Goal: Information Seeking & Learning: Learn about a topic

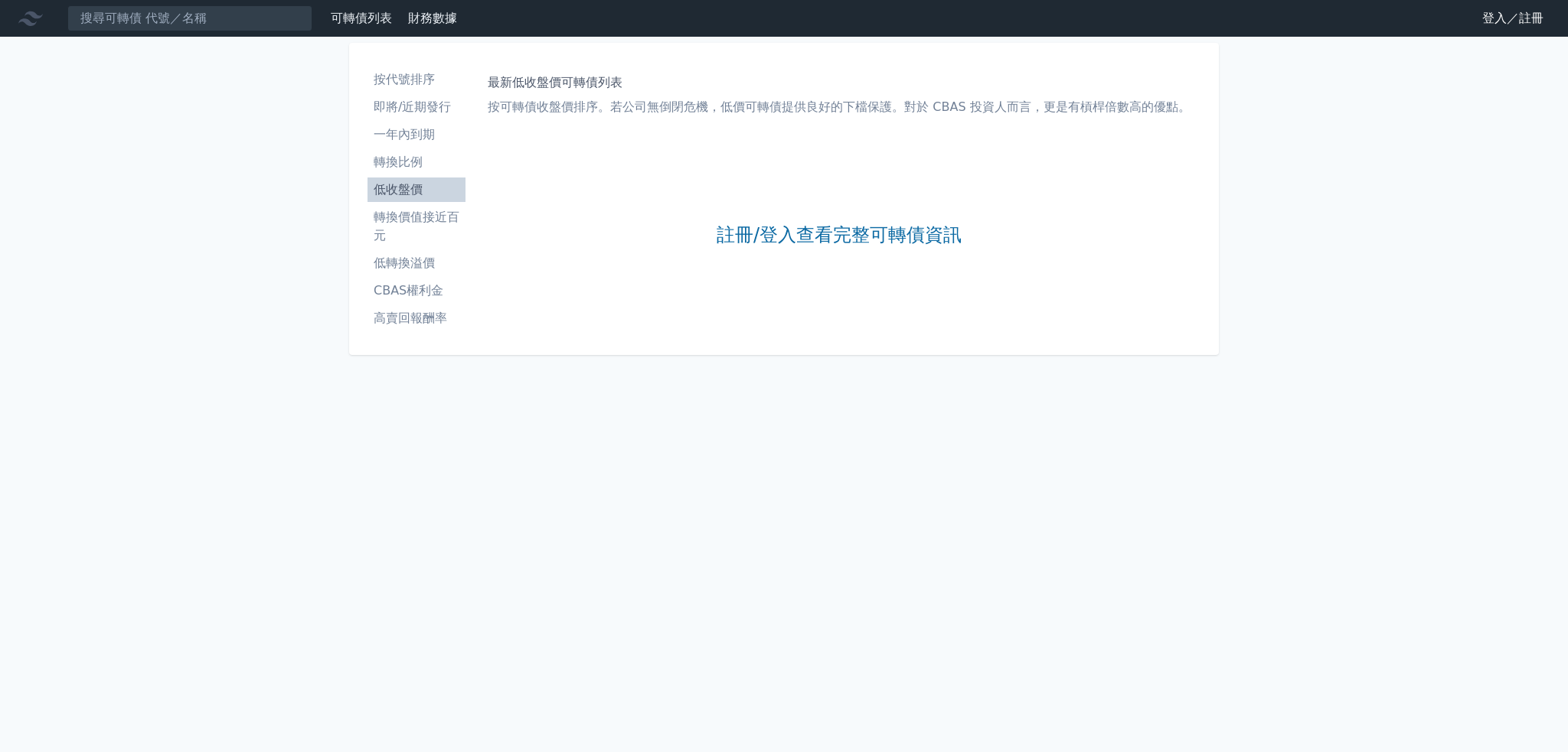
click at [798, 235] on link "註冊/登入查看完整可轉債資訊" at bounding box center [838, 236] width 245 height 24
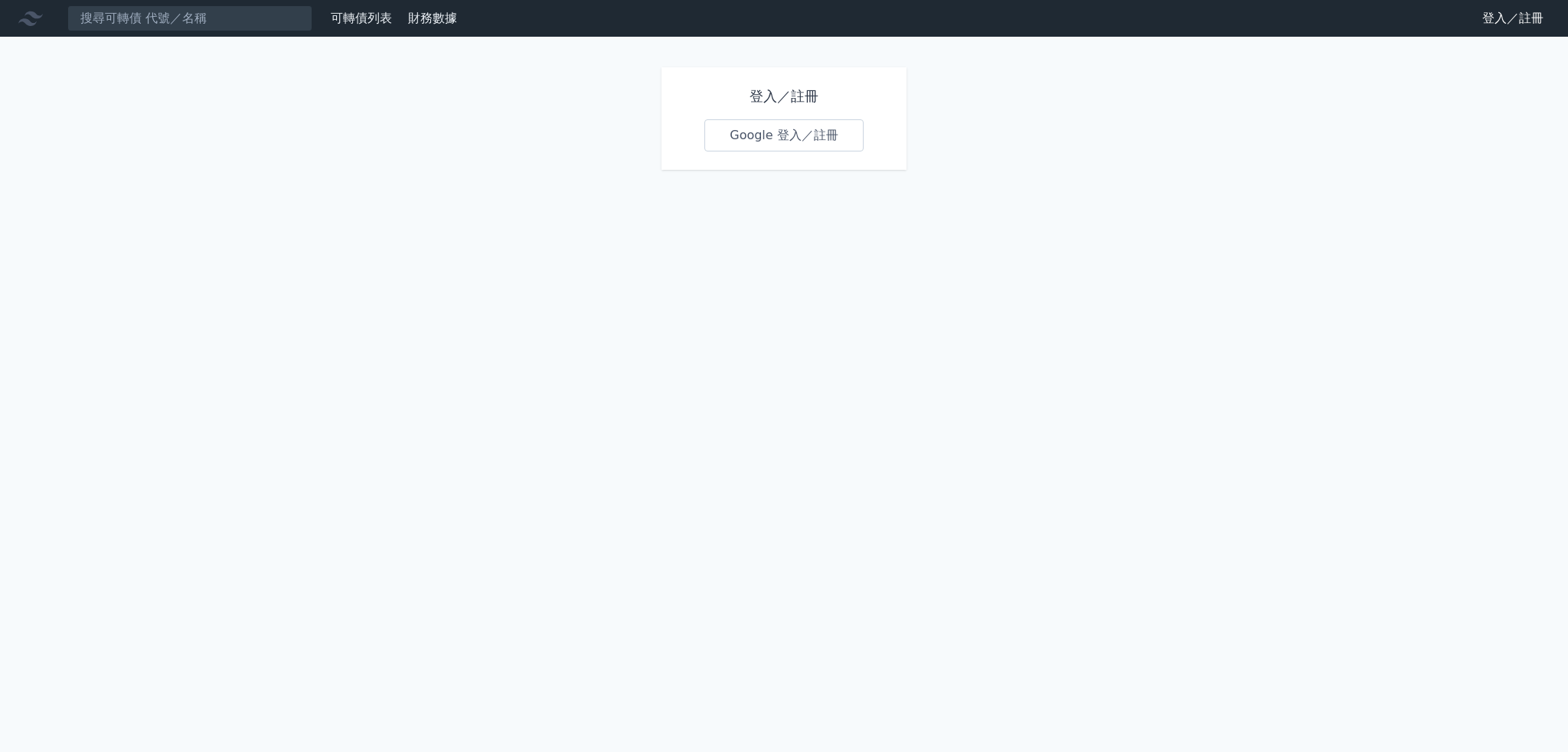
click at [813, 128] on link "Google 登入／註冊" at bounding box center [784, 135] width 159 height 32
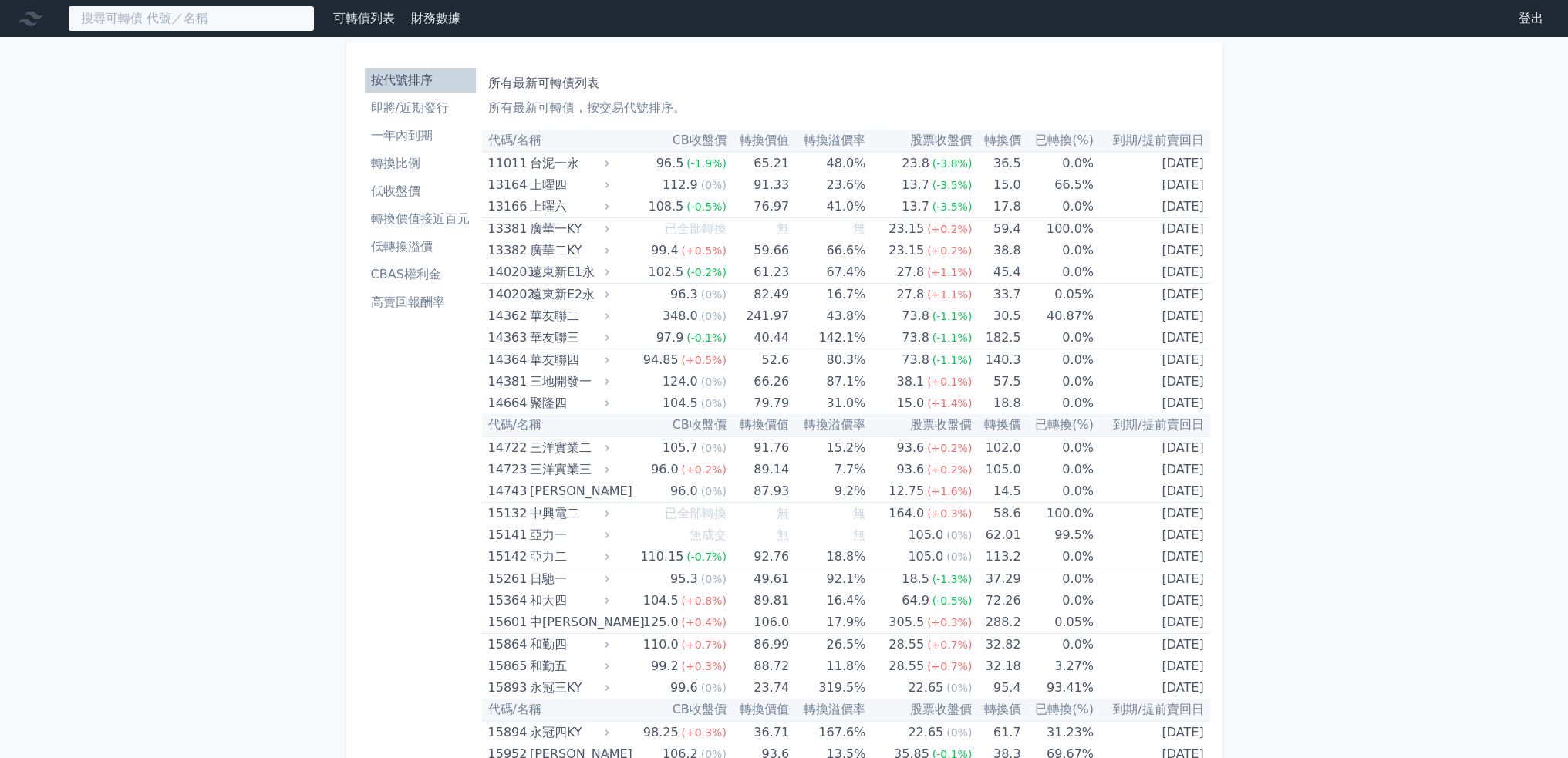
click at [244, 18] on input at bounding box center [190, 18] width 246 height 26
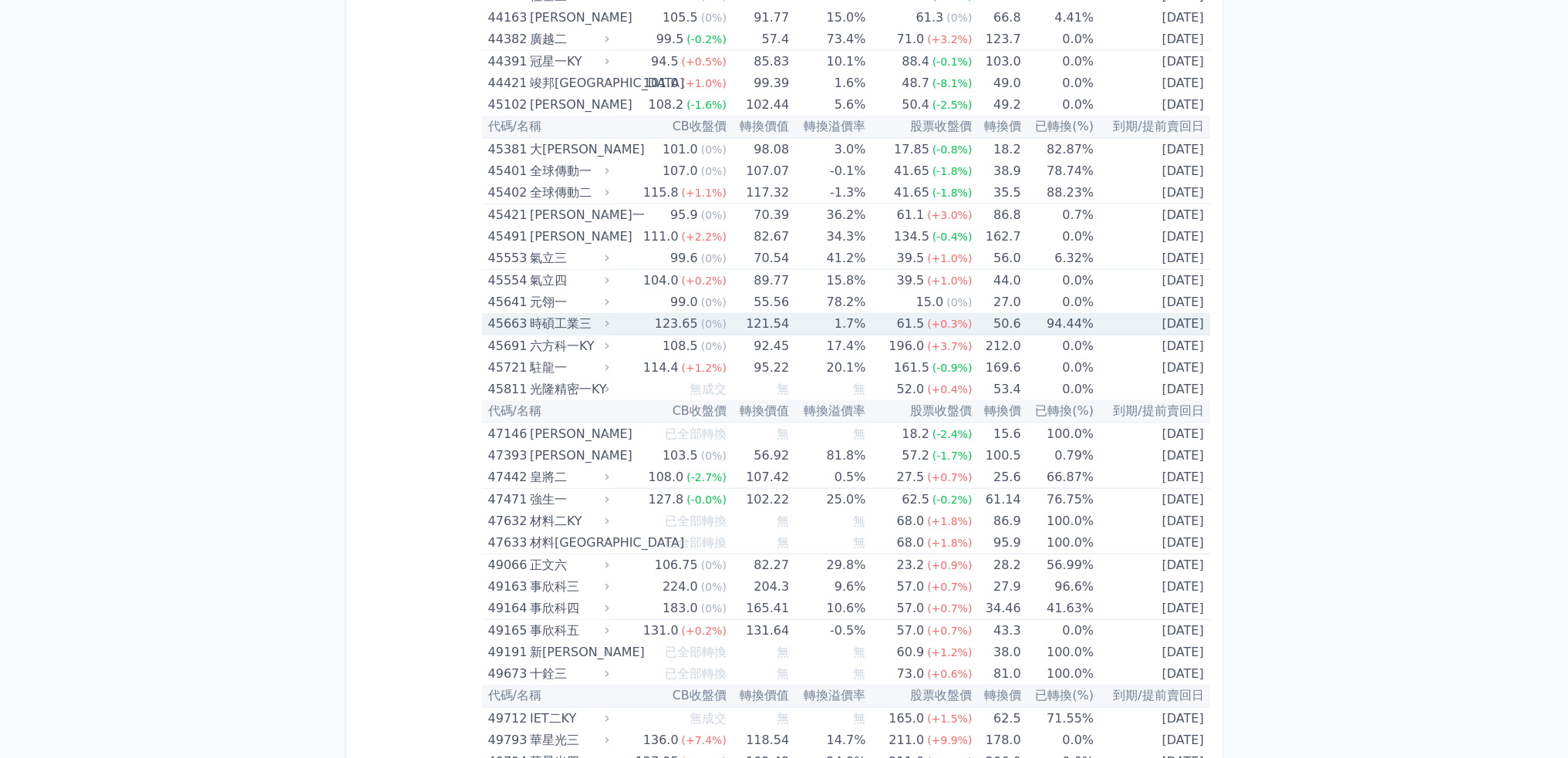
scroll to position [4629, 0]
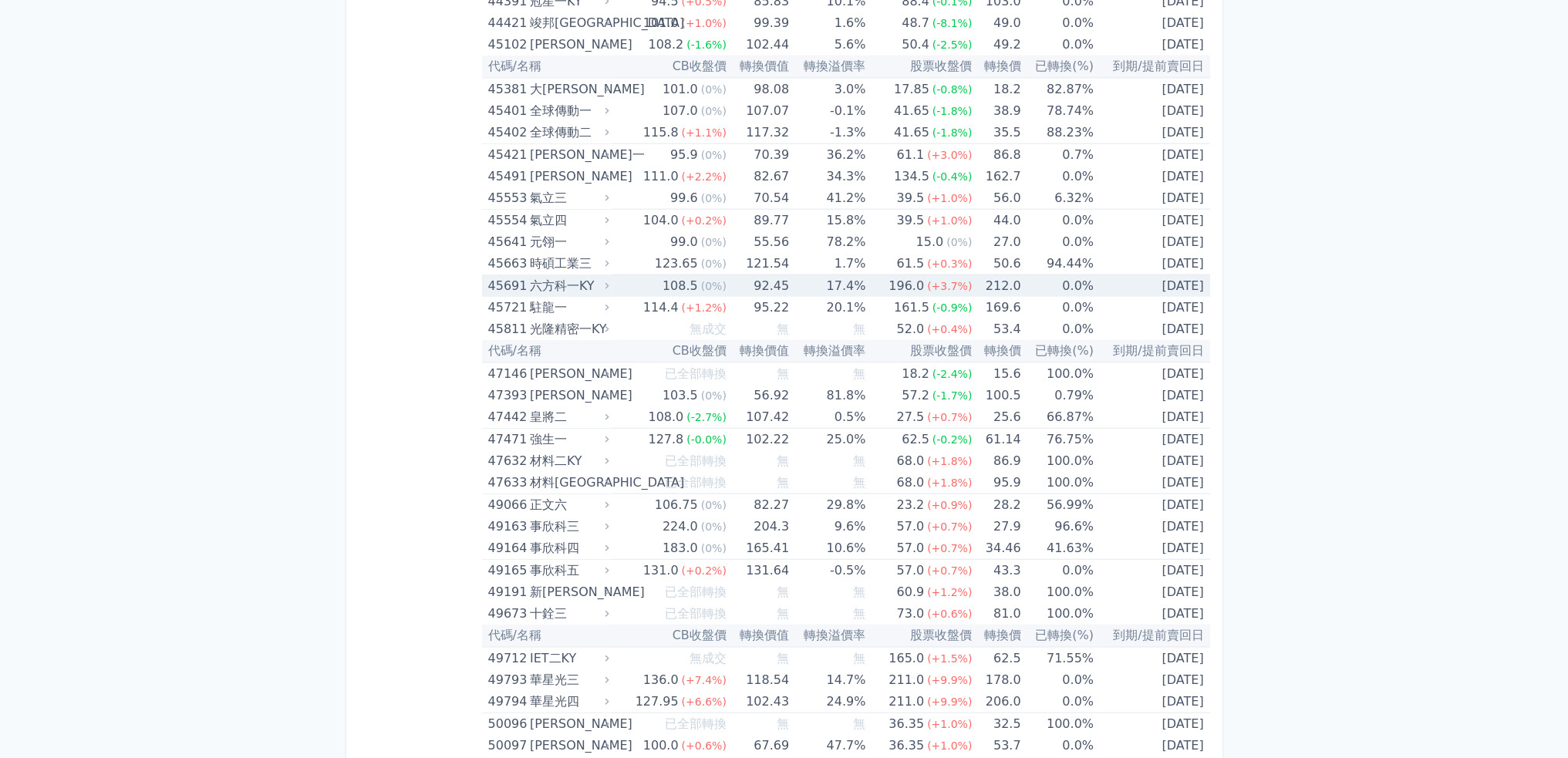
click at [567, 275] on div "六方科一KY" at bounding box center [567, 286] width 76 height 22
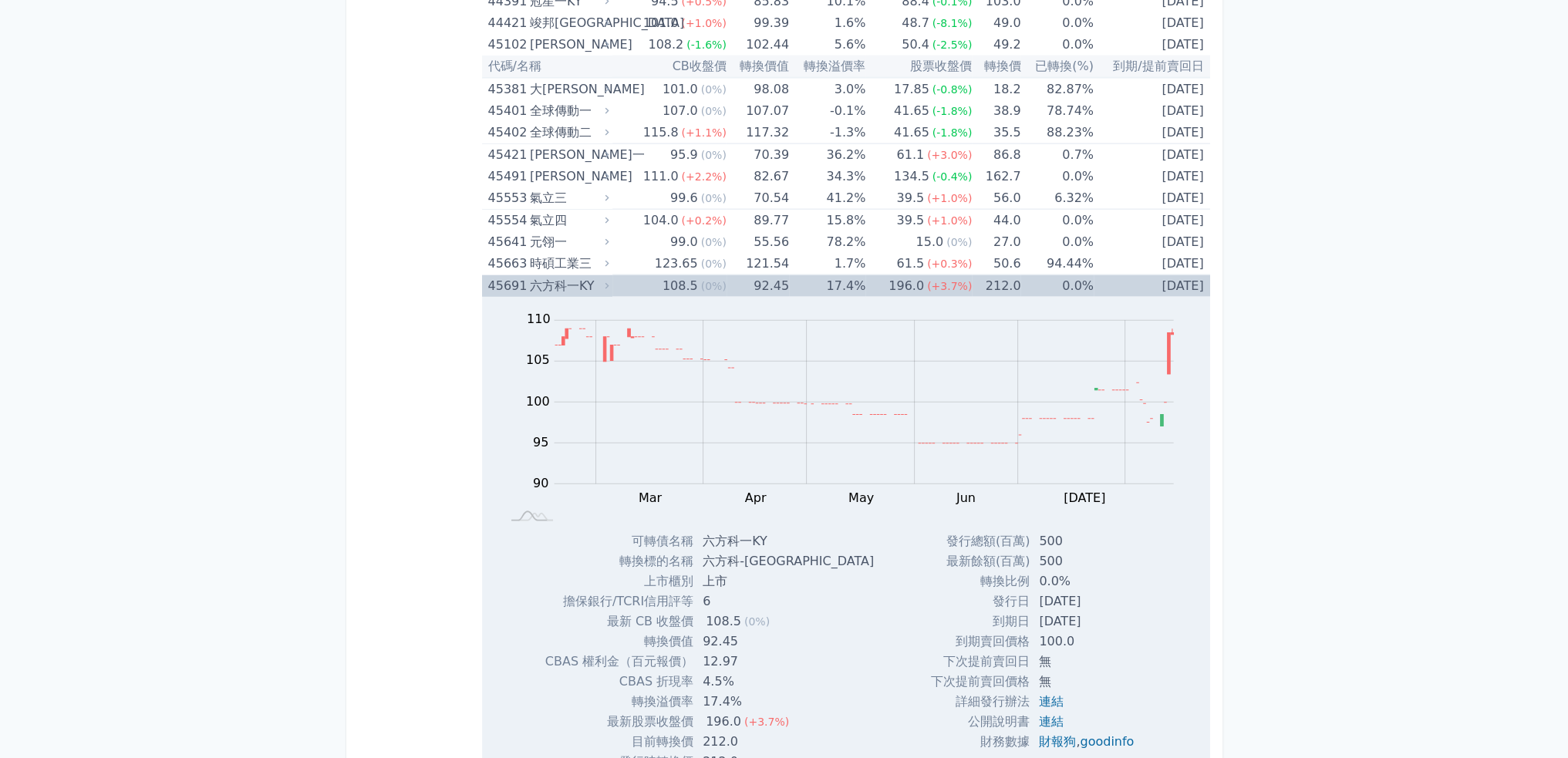
click at [567, 275] on div "六方科一KY" at bounding box center [567, 286] width 76 height 22
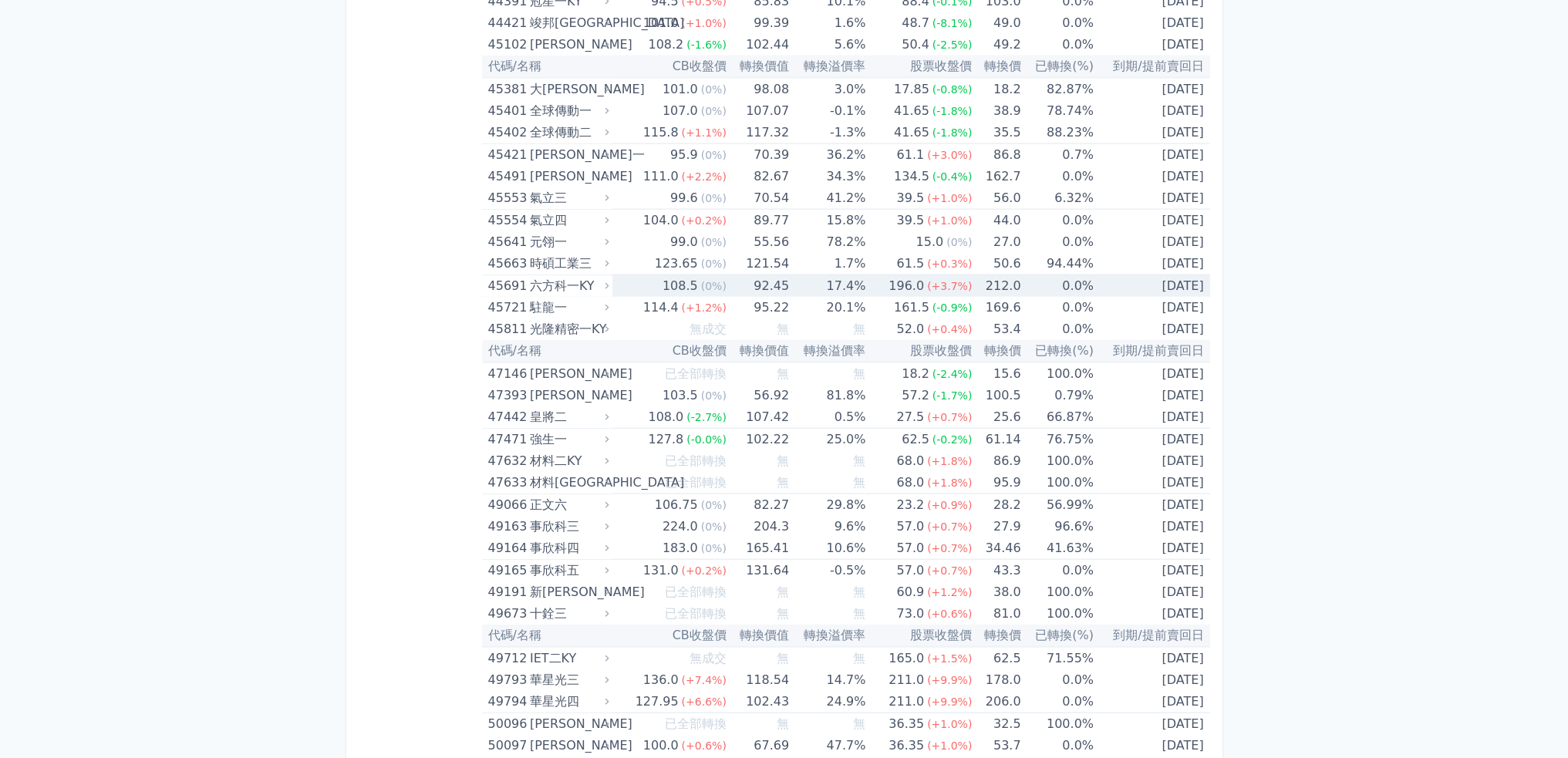
click at [567, 275] on div "六方科一KY" at bounding box center [567, 286] width 76 height 22
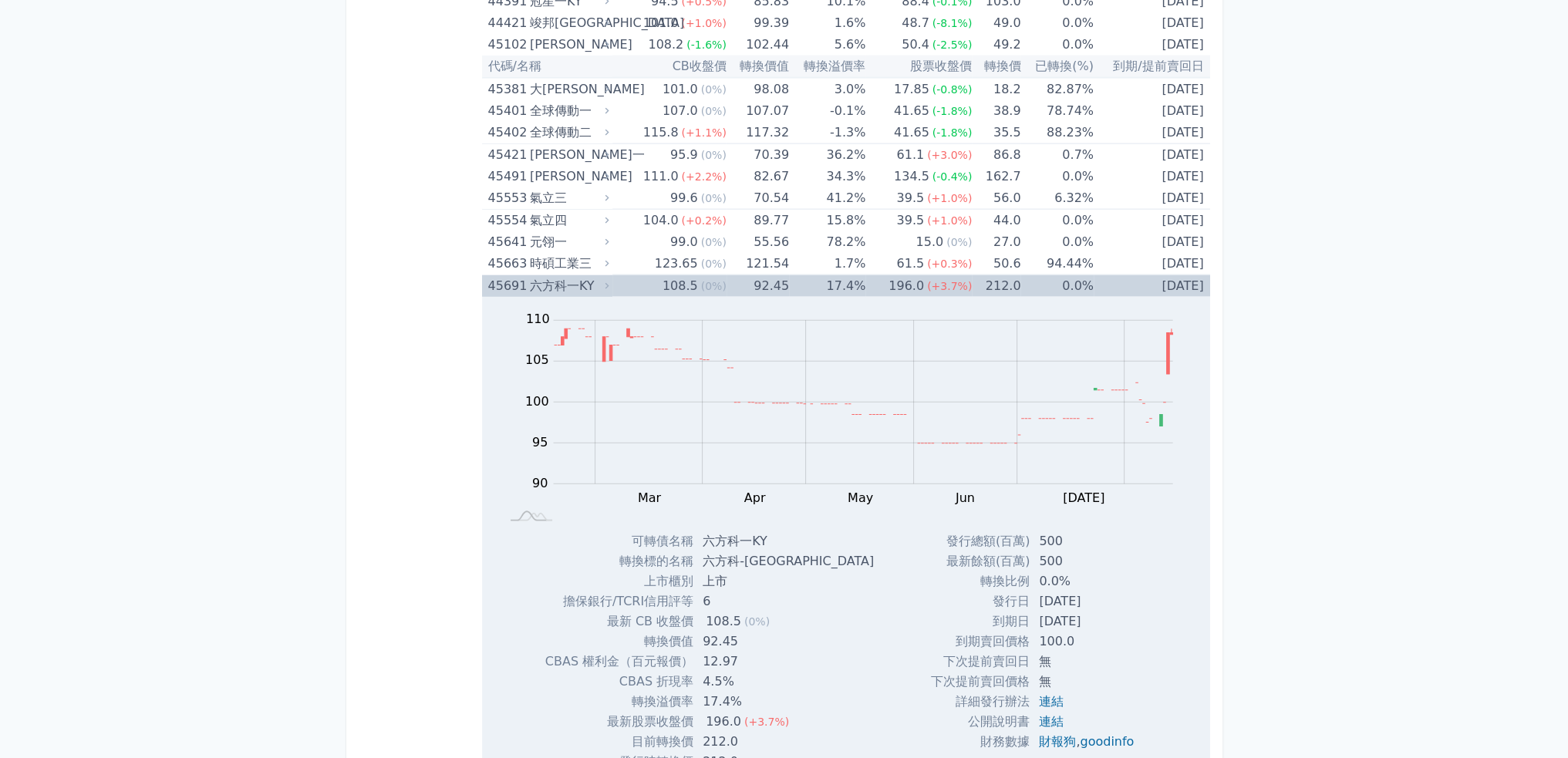
click at [1192, 275] on td "[DATE]" at bounding box center [1151, 286] width 117 height 22
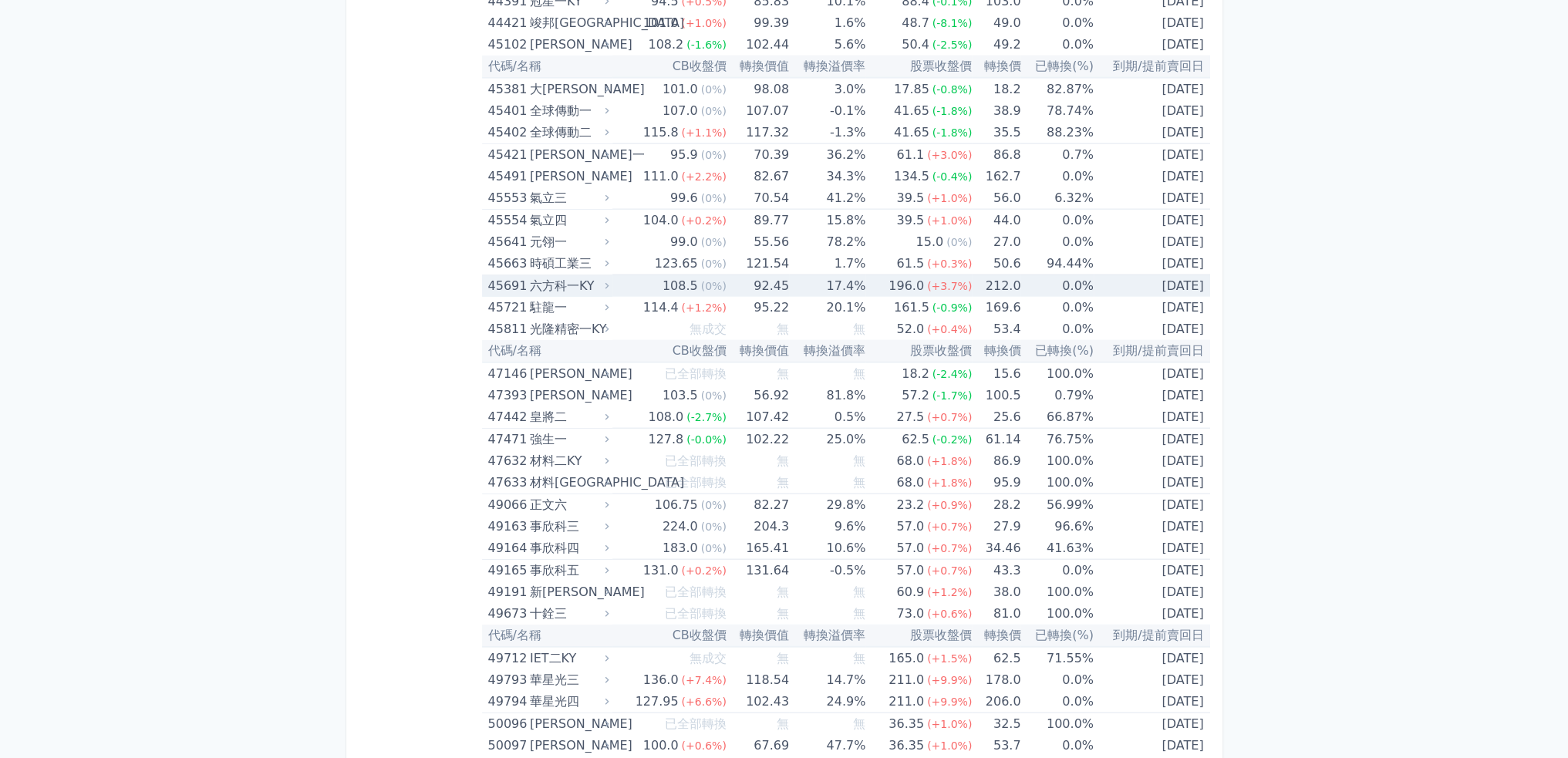
click at [1185, 280] on td "[DATE]" at bounding box center [1151, 286] width 117 height 22
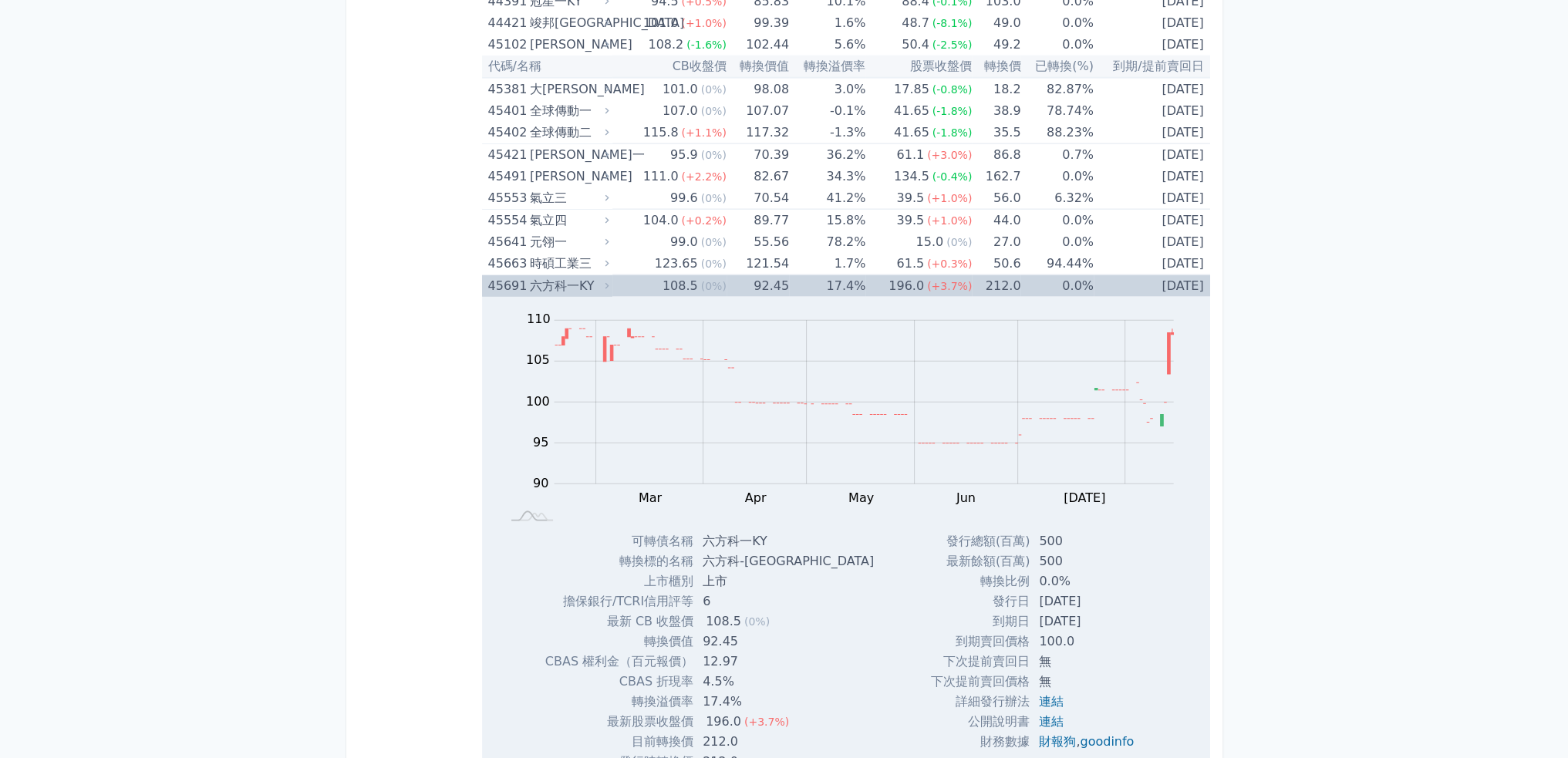
click at [1180, 275] on td "[DATE]" at bounding box center [1151, 286] width 117 height 22
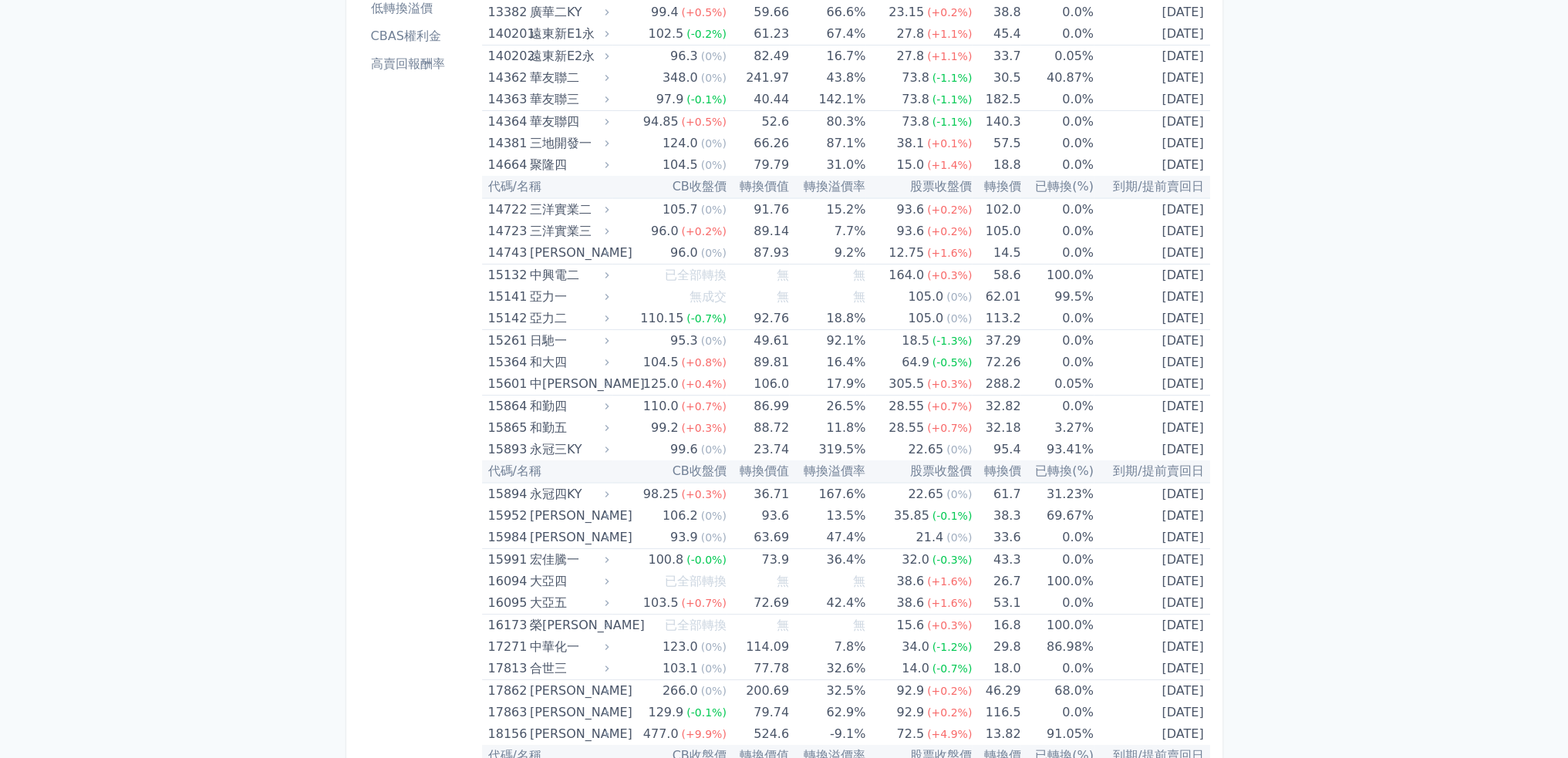
scroll to position [0, 0]
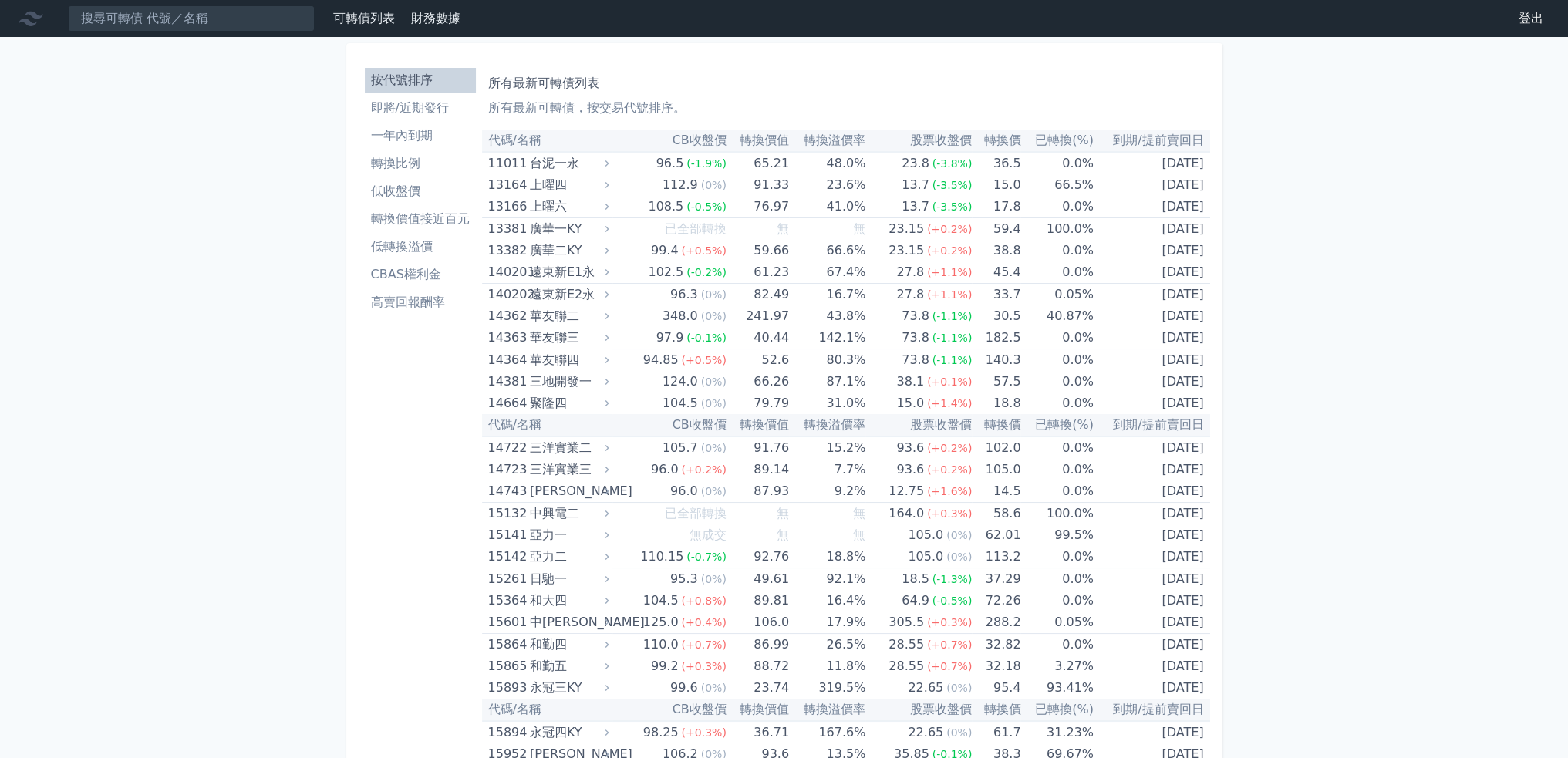
click at [420, 225] on li "轉換價值接近百元" at bounding box center [420, 218] width 111 height 18
click at [444, 214] on li "轉換價值接近百元" at bounding box center [420, 218] width 111 height 18
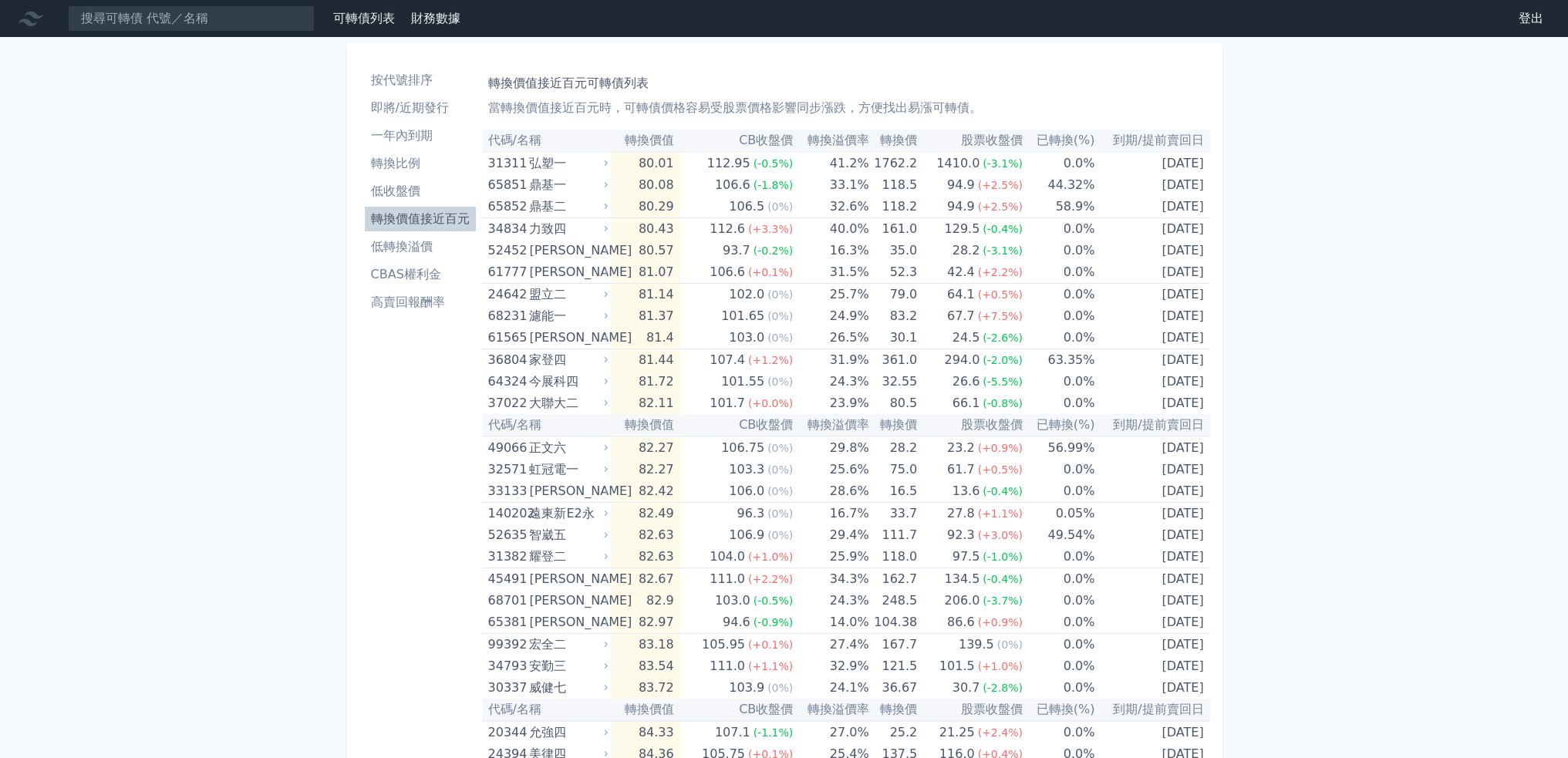
click at [444, 214] on li "轉換價值接近百元" at bounding box center [420, 218] width 111 height 18
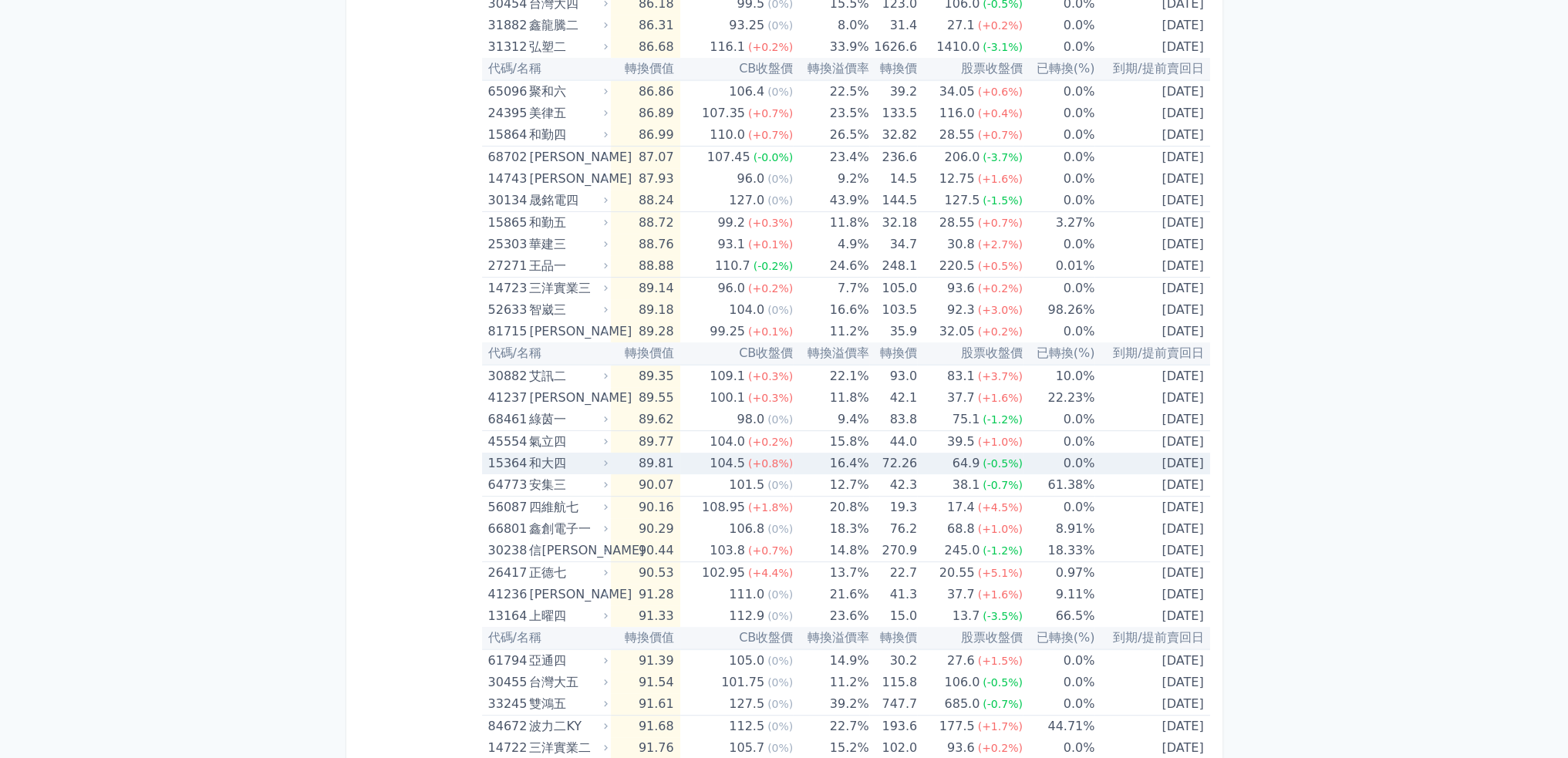
scroll to position [617, 0]
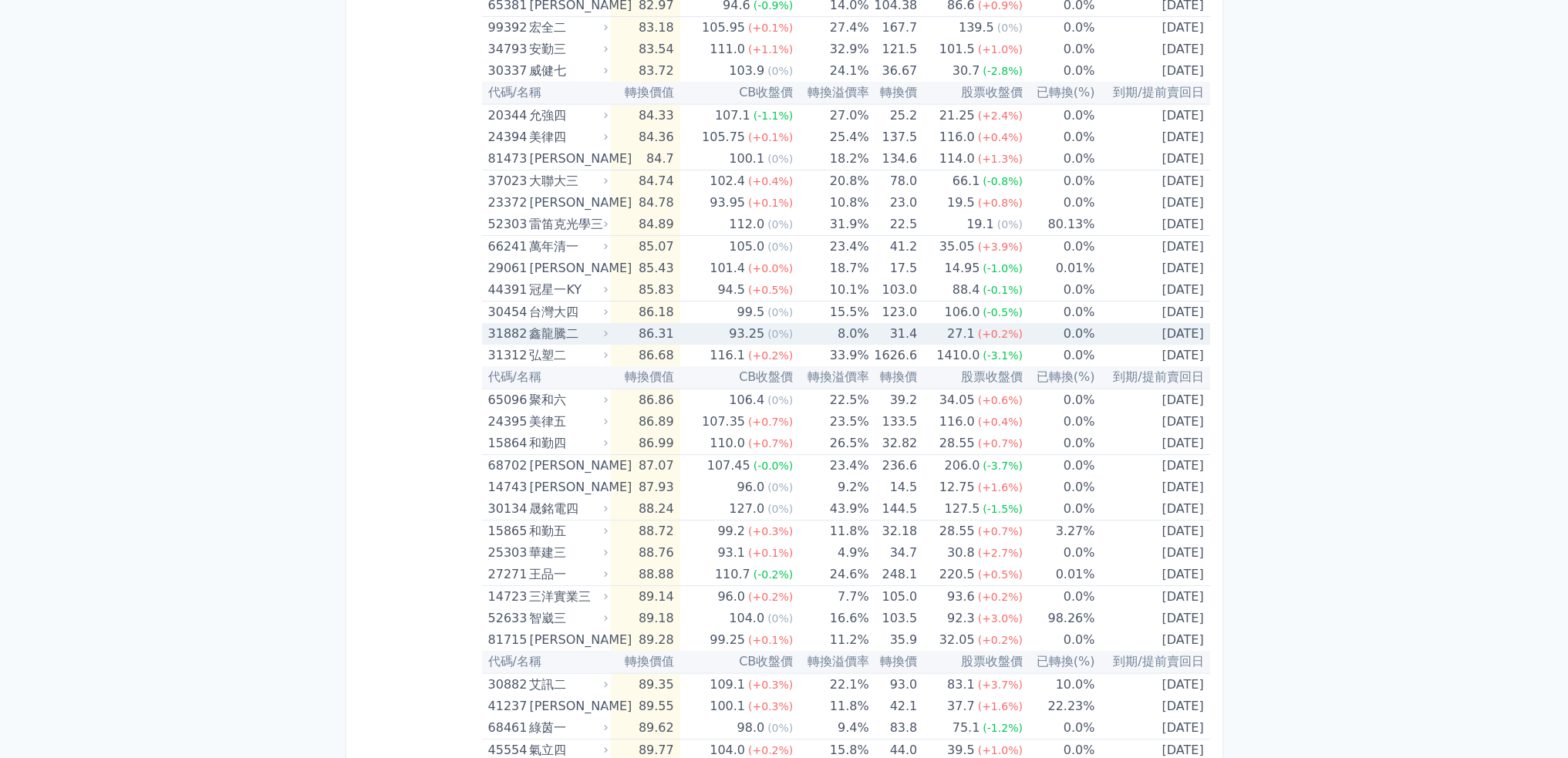
click at [793, 331] on td "8.0%" at bounding box center [830, 333] width 75 height 22
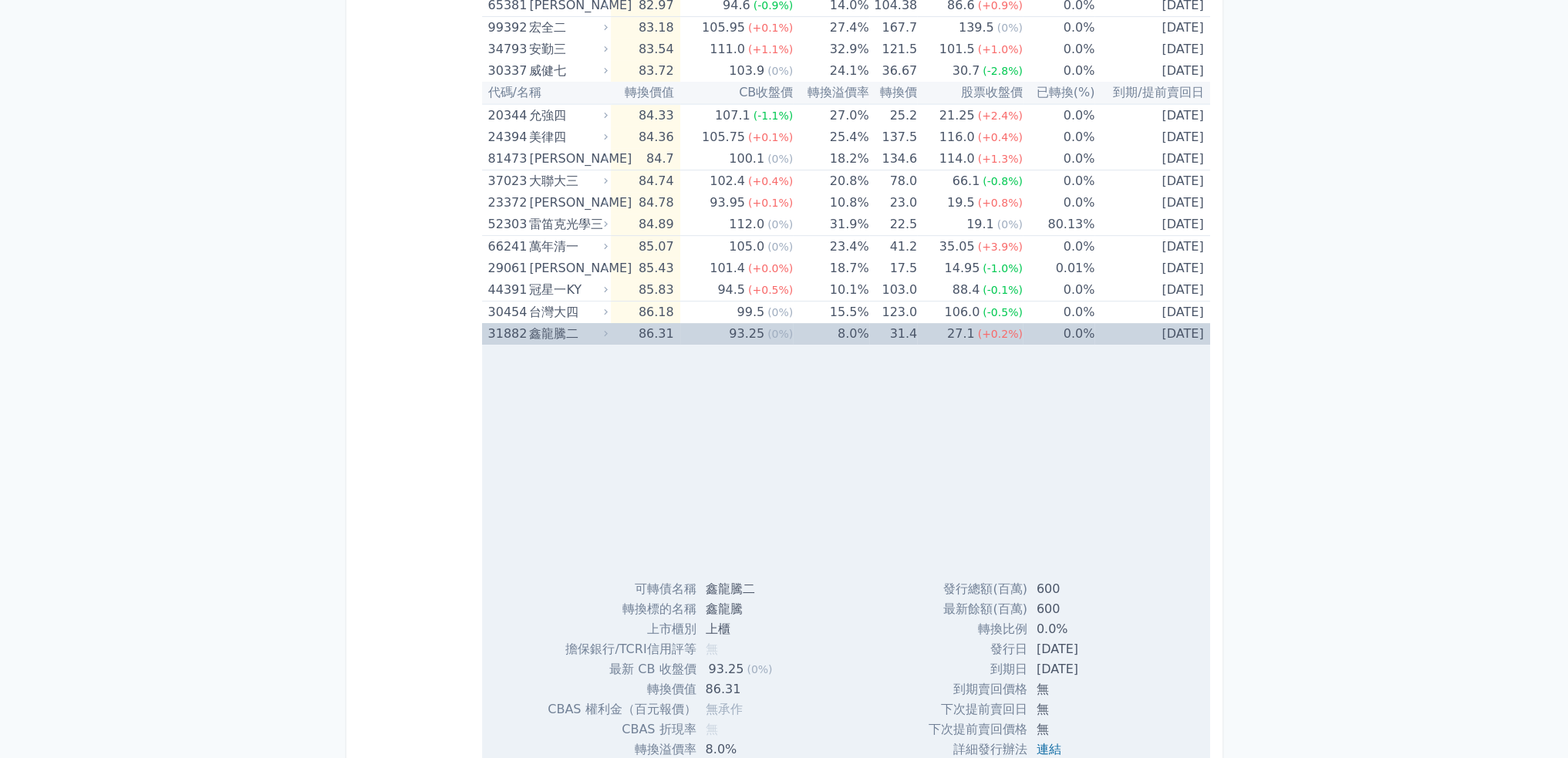
click at [793, 331] on td "8.0%" at bounding box center [830, 333] width 75 height 22
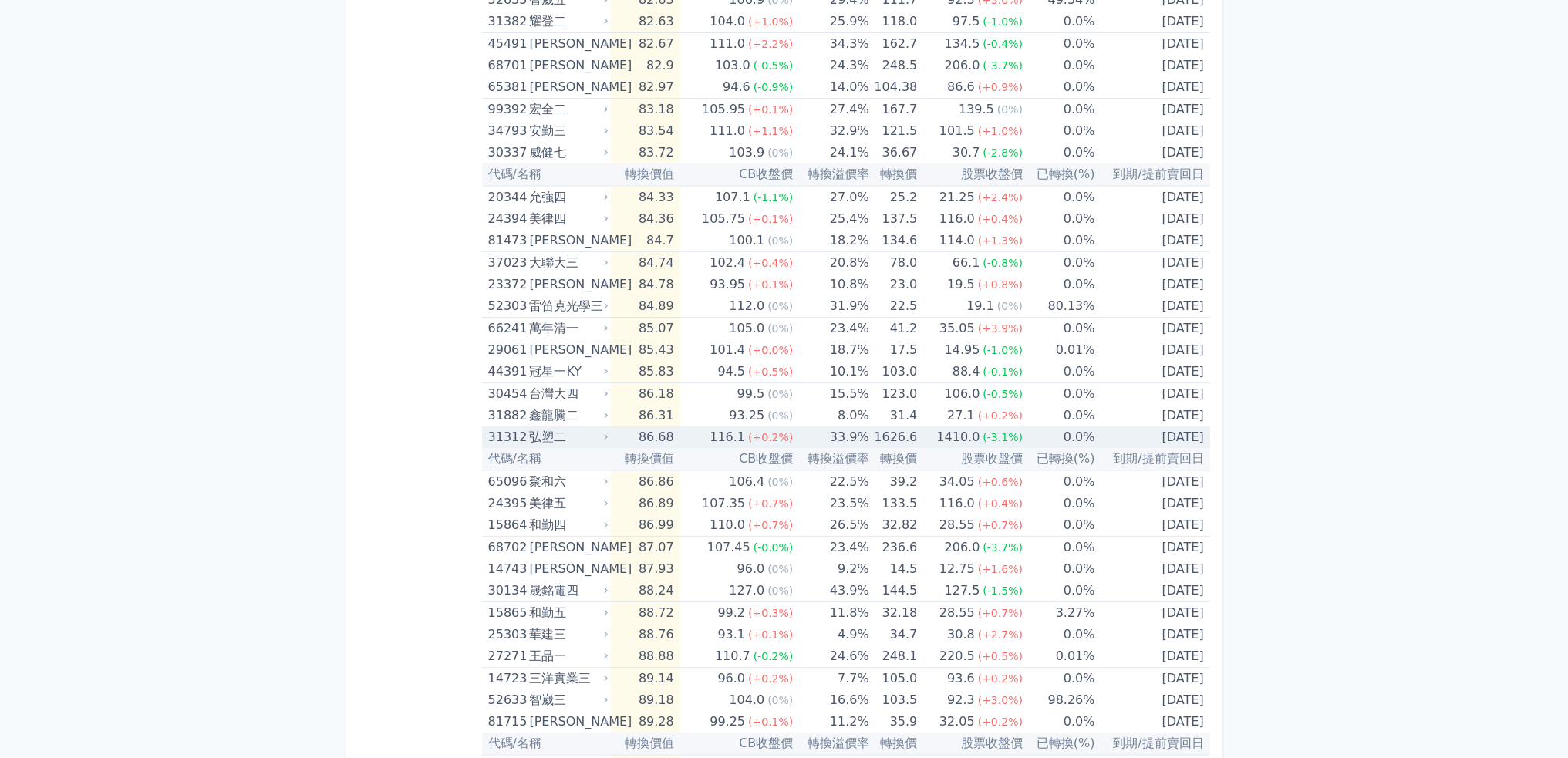
scroll to position [0, 0]
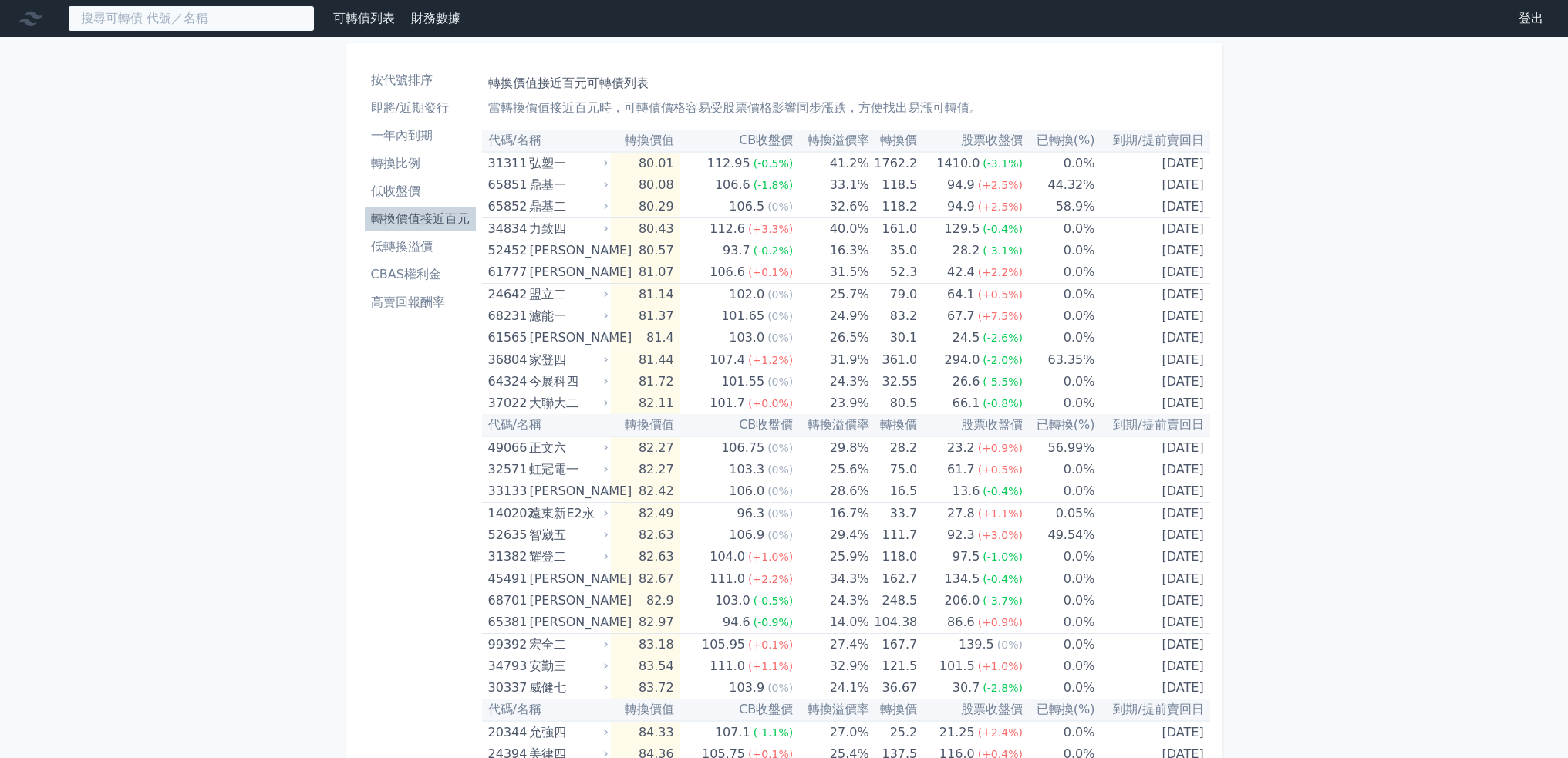
click at [109, 21] on input at bounding box center [190, 18] width 246 height 26
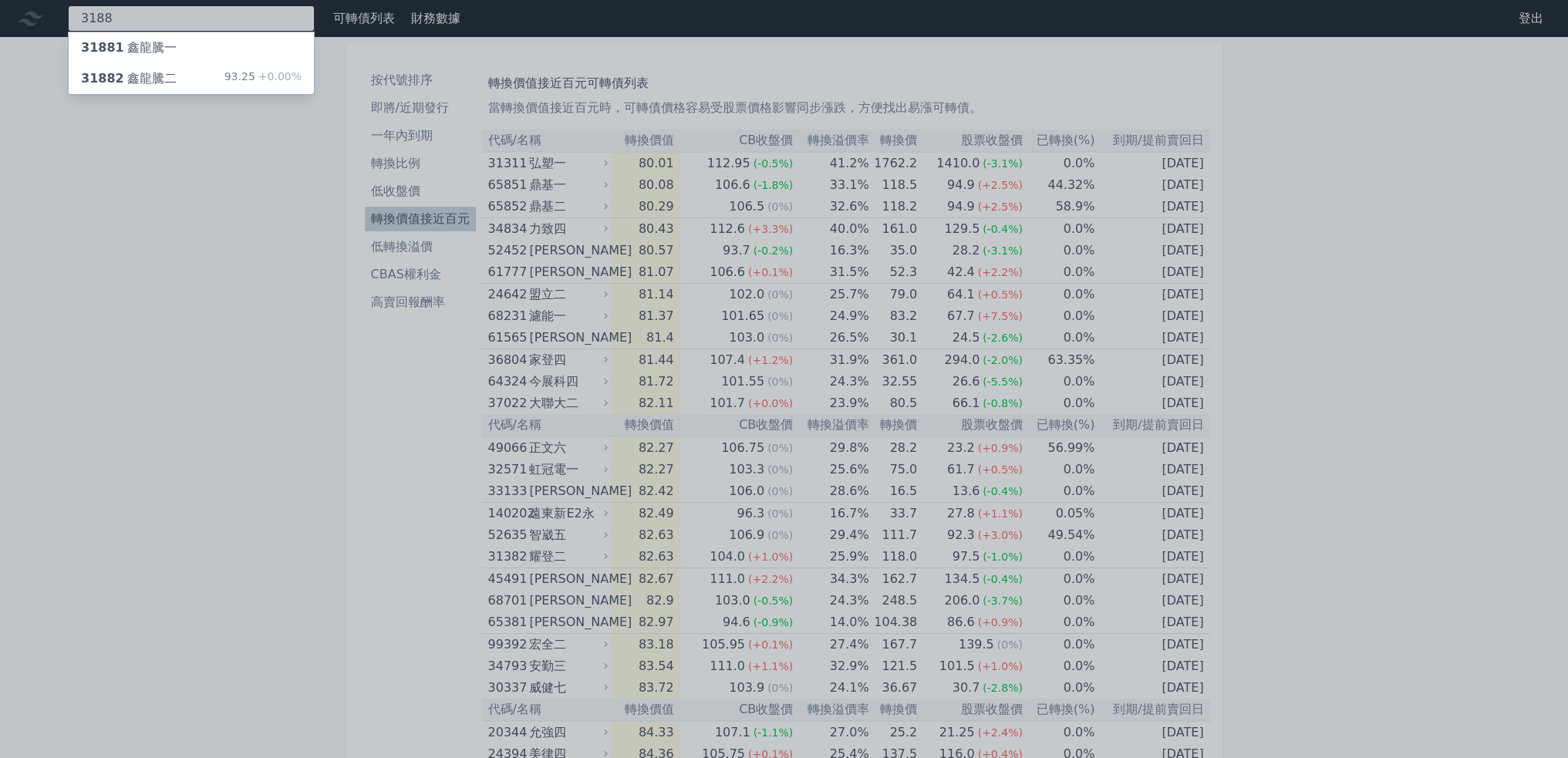
type input "3188"
click at [114, 33] on div "31881 鑫[PERSON_NAME]" at bounding box center [191, 47] width 246 height 31
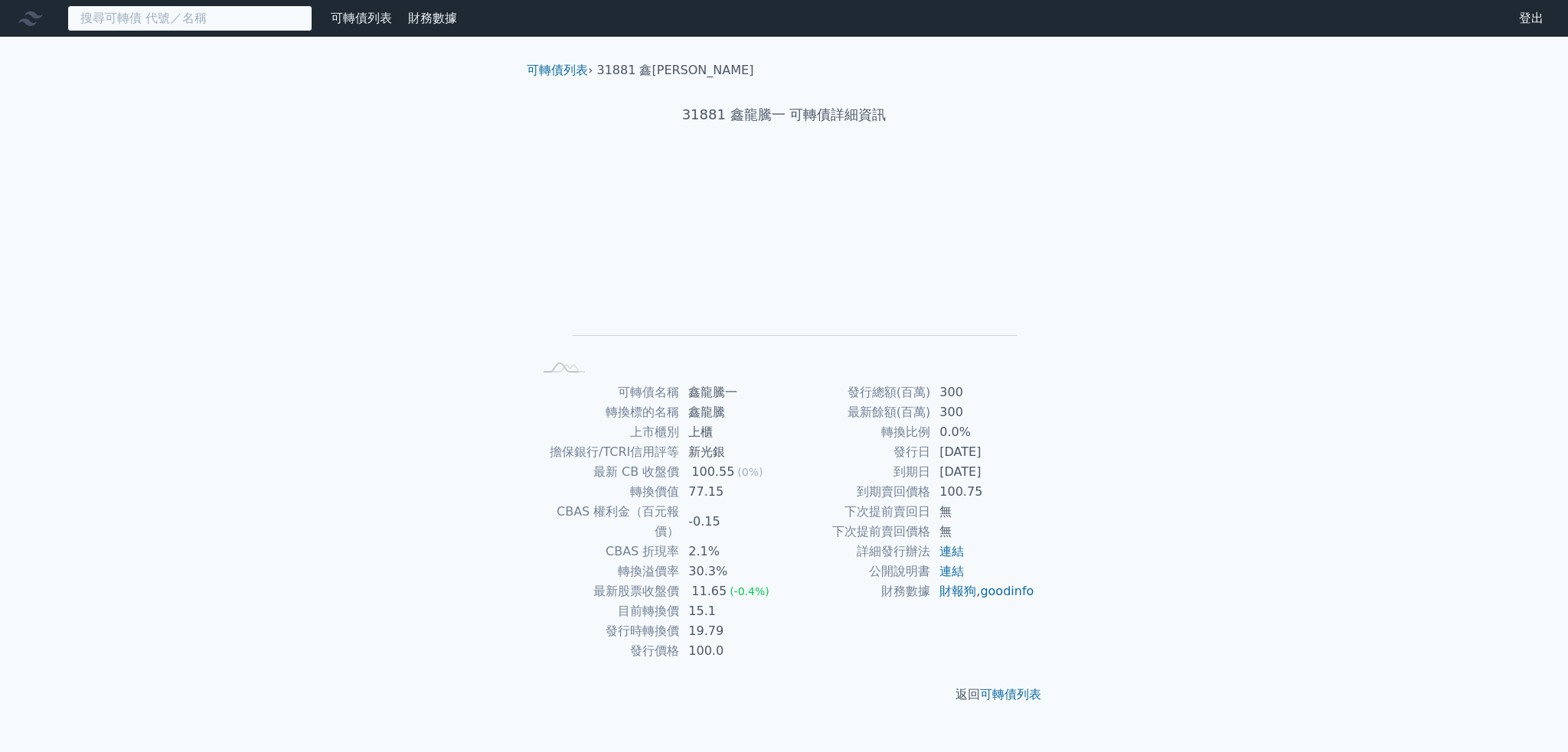
click at [130, 23] on input at bounding box center [189, 18] width 245 height 26
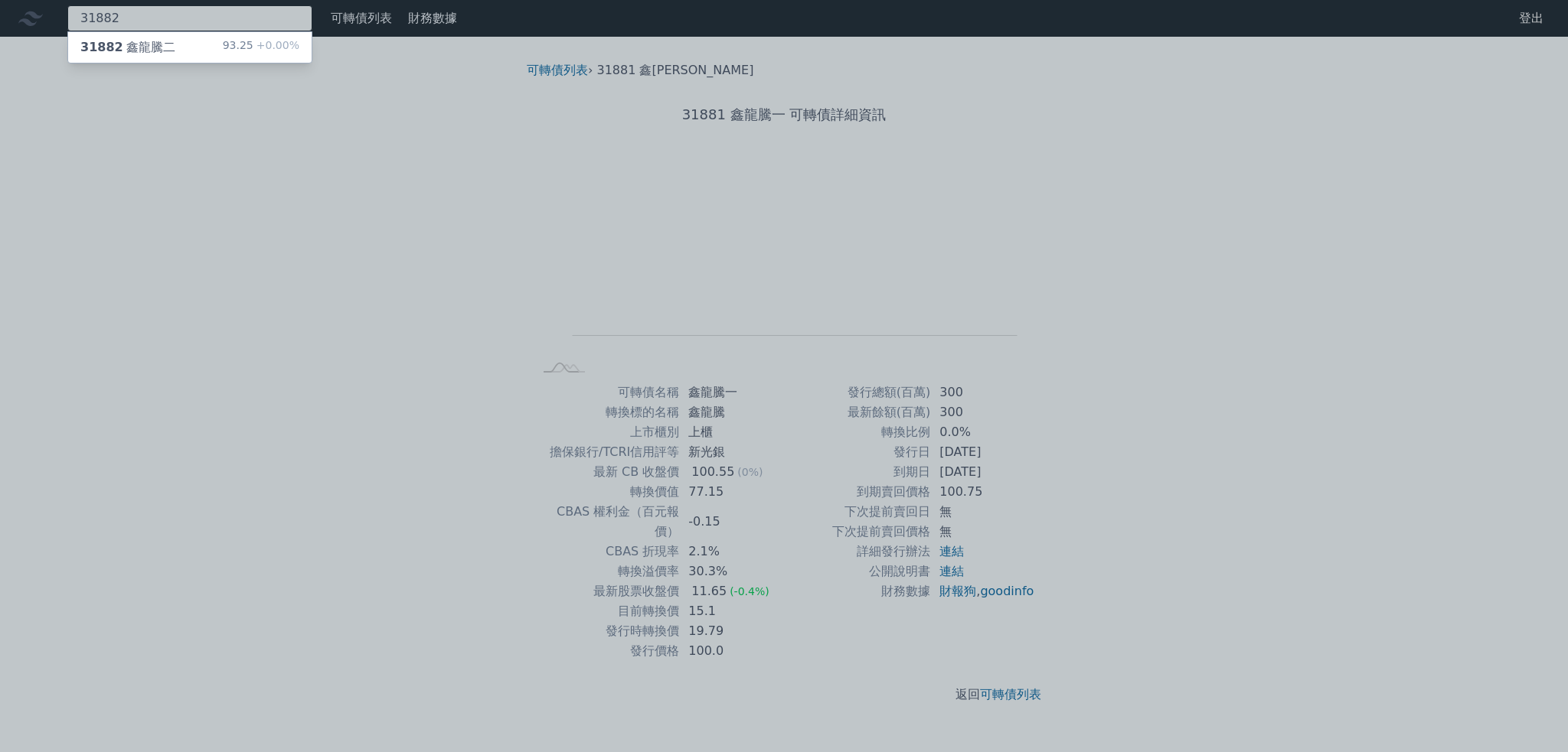
type input "31882"
click at [154, 38] on div "31882 鑫[PERSON_NAME]" at bounding box center [127, 47] width 95 height 18
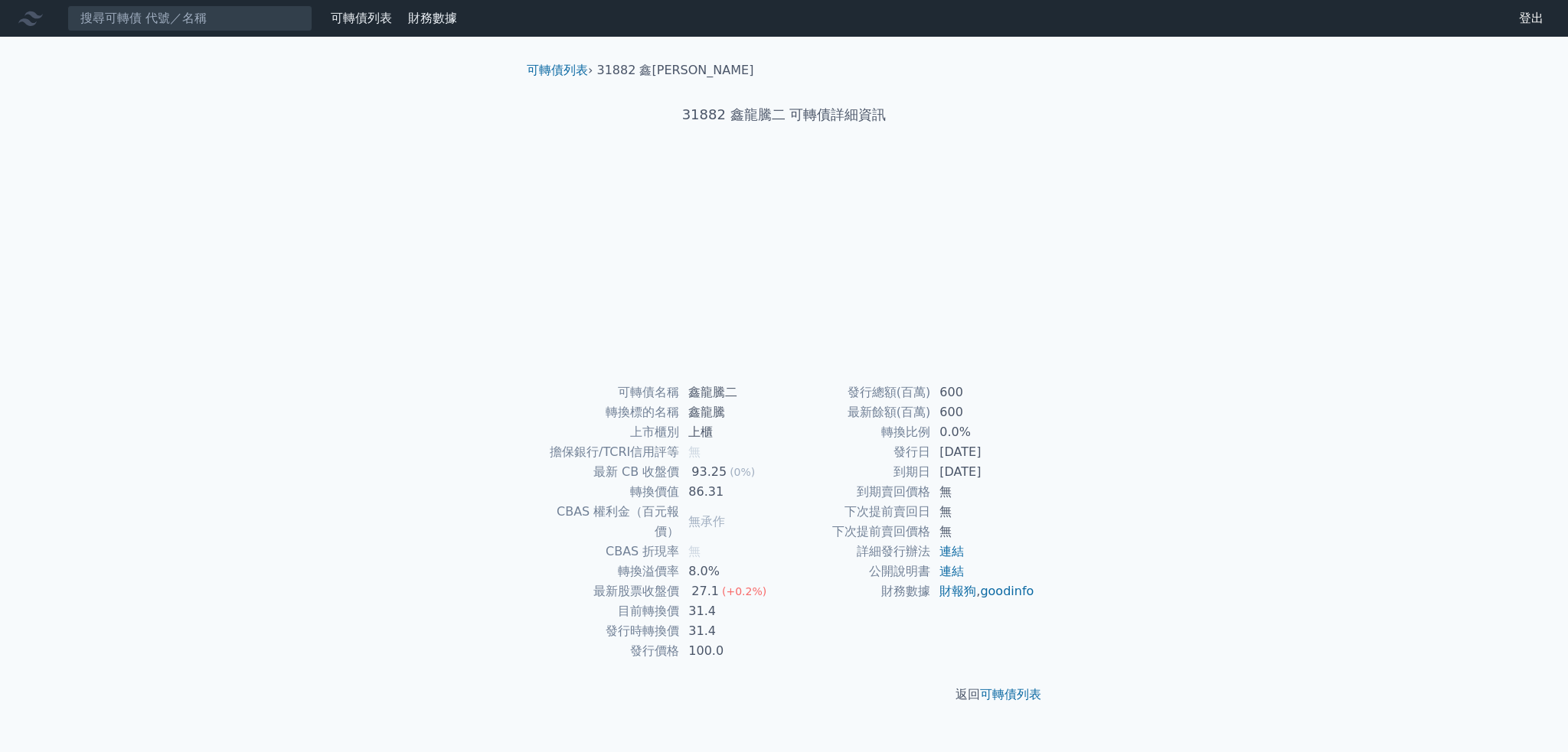
click at [149, 42] on div "可轉債列表 財務數據 可轉債列表 財務數據 登出 登出 可轉債列表 › 31882 鑫龍騰二 31882 鑫龍騰二 可轉債詳細資訊 可轉債名稱 鑫龍騰二 無" at bounding box center [784, 376] width 1568 height 752
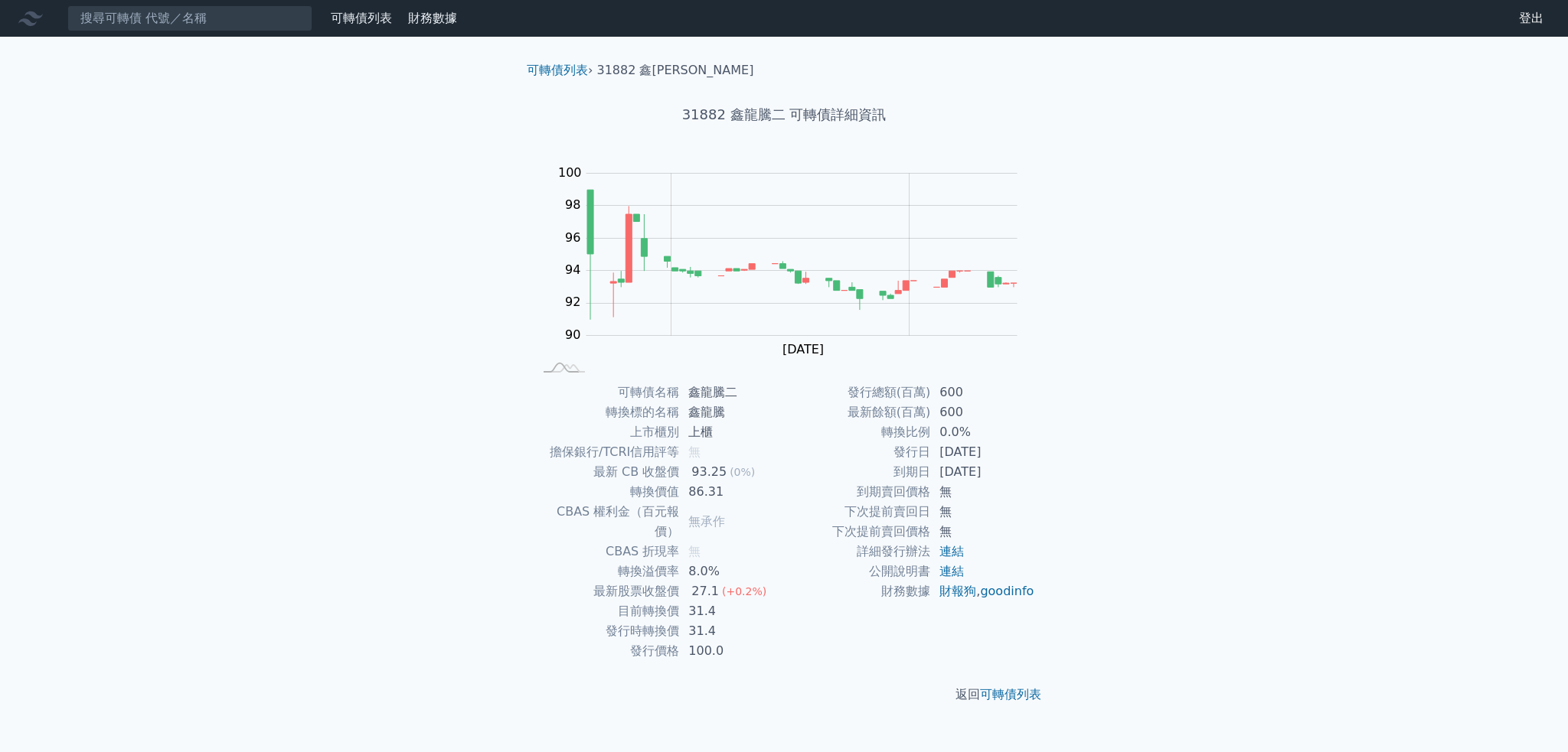
click at [22, 20] on icon at bounding box center [30, 18] width 24 height 15
click at [364, 22] on link "可轉債列表" at bounding box center [361, 17] width 61 height 15
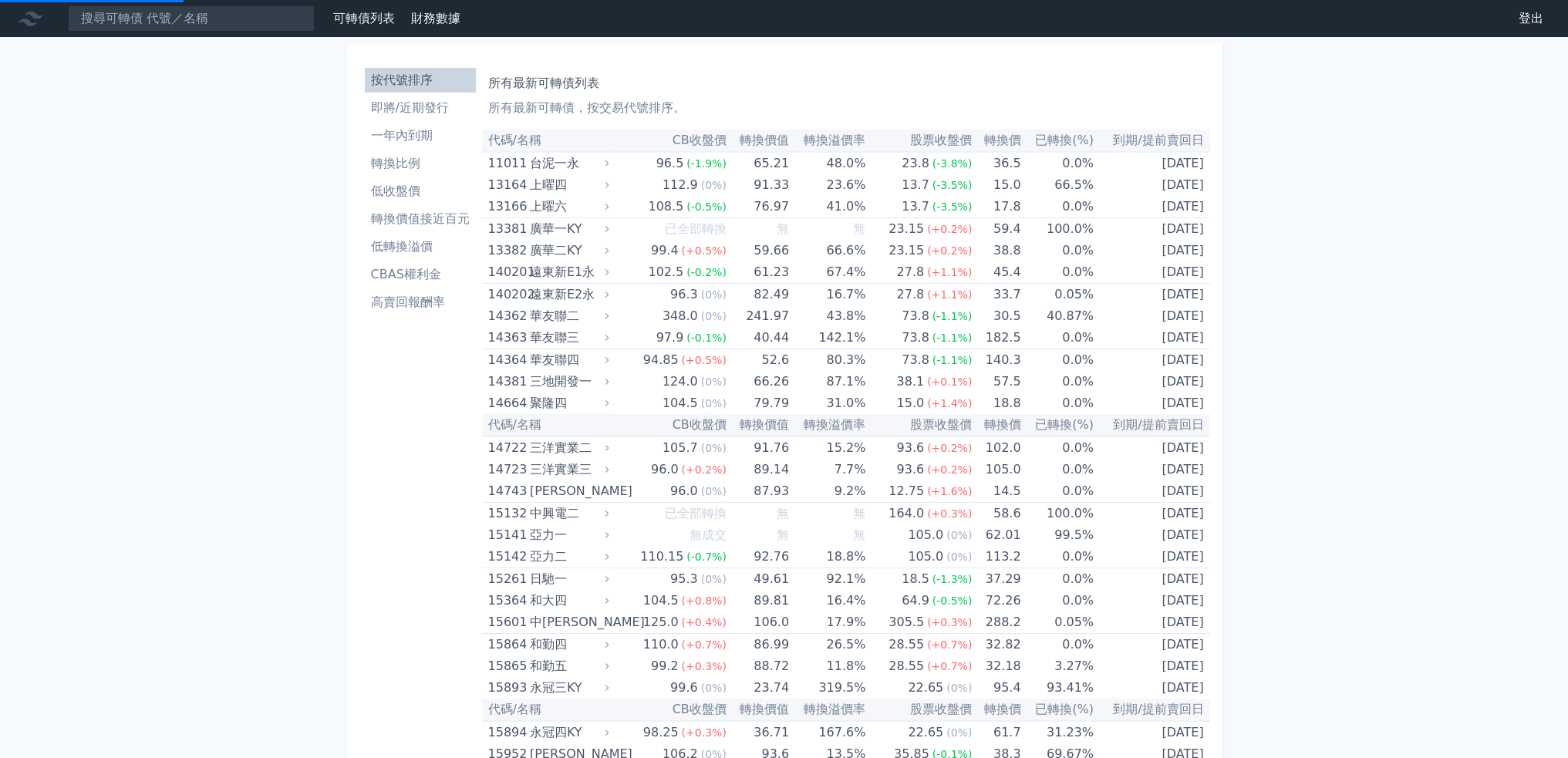
click at [373, 212] on li "轉換價值接近百元" at bounding box center [420, 218] width 111 height 18
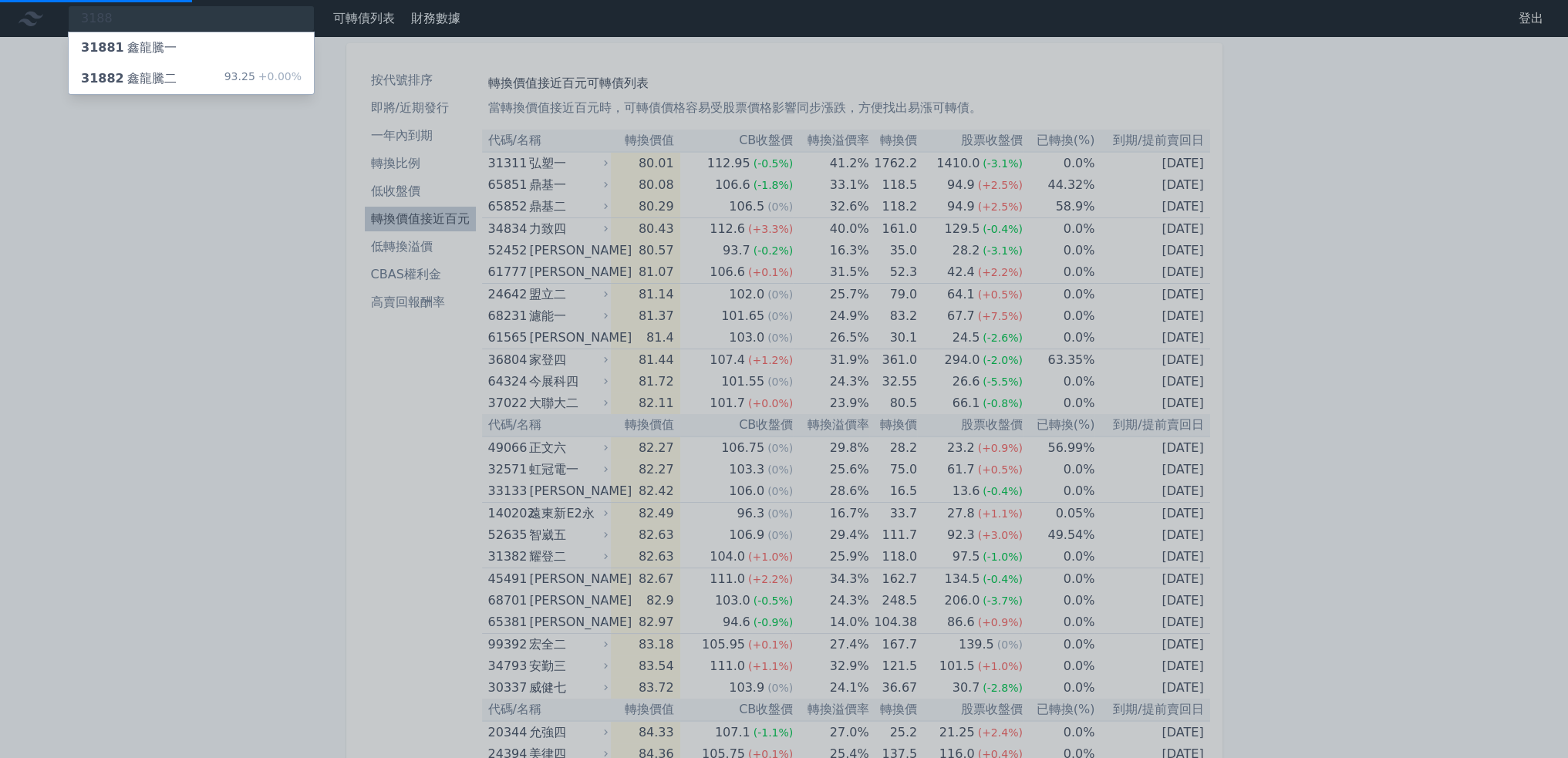
click at [220, 185] on div at bounding box center [784, 379] width 1568 height 758
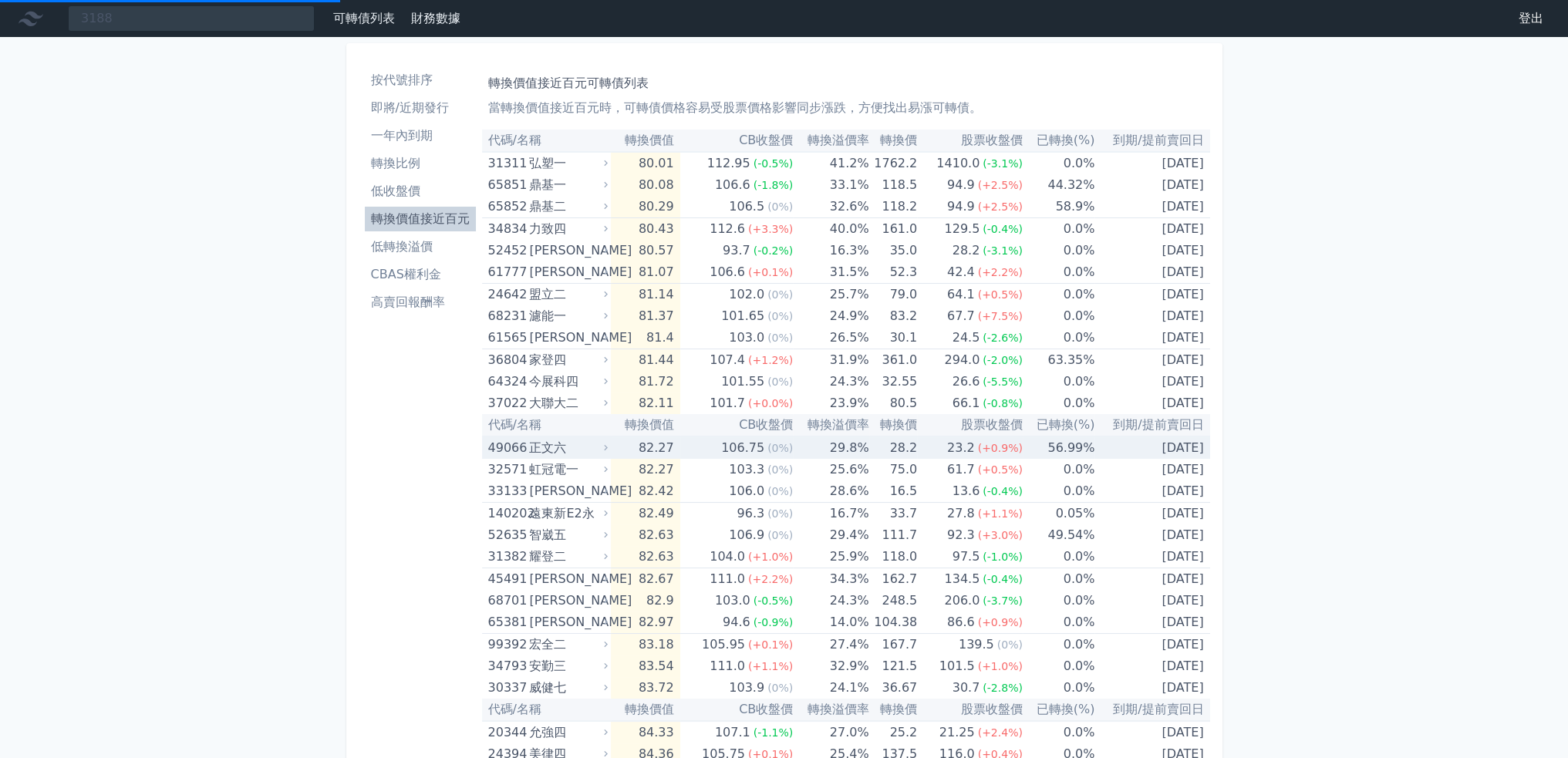
scroll to position [309, 0]
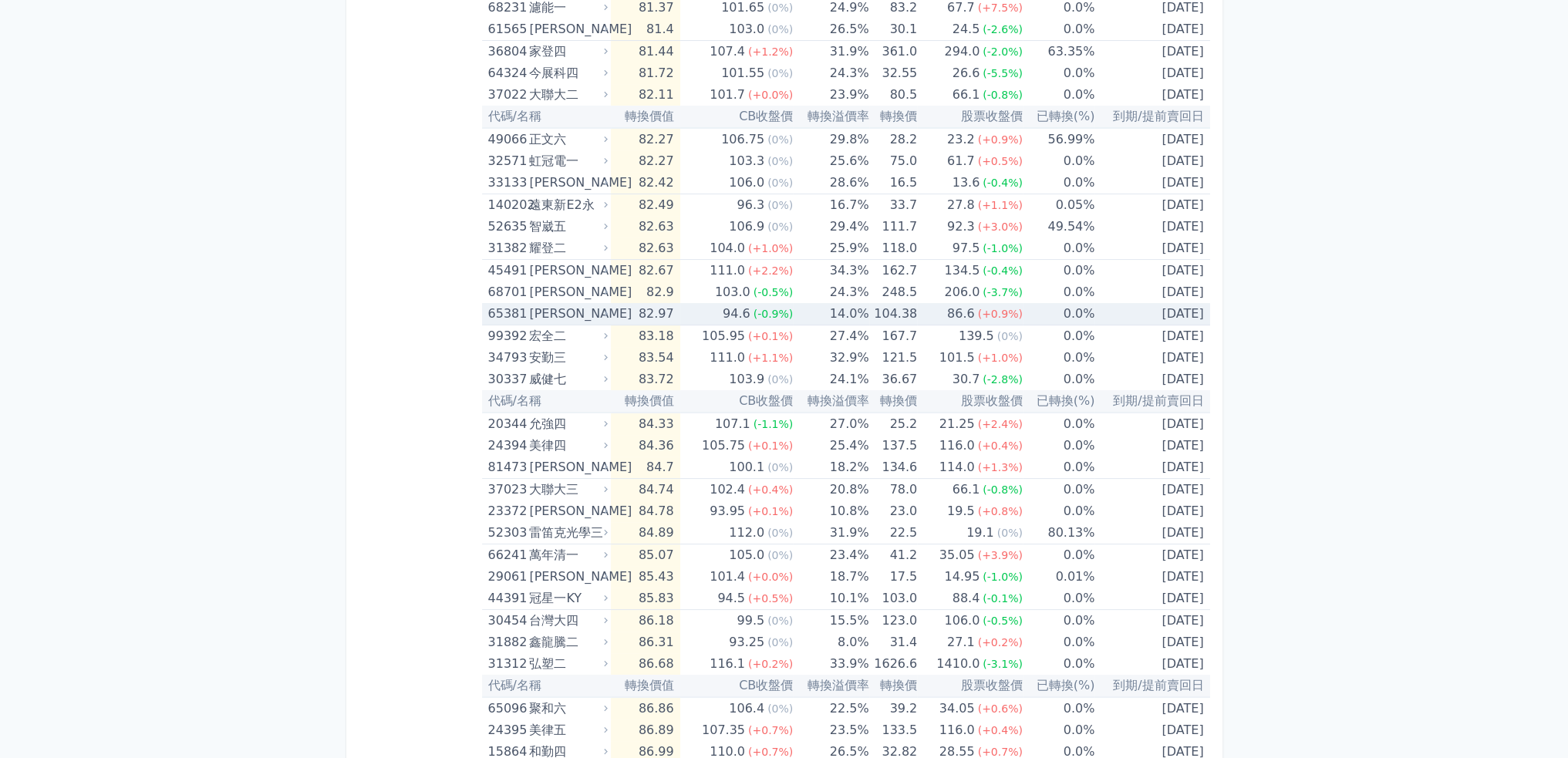
click at [723, 318] on td "94.6 (-0.9%)" at bounding box center [737, 314] width 113 height 22
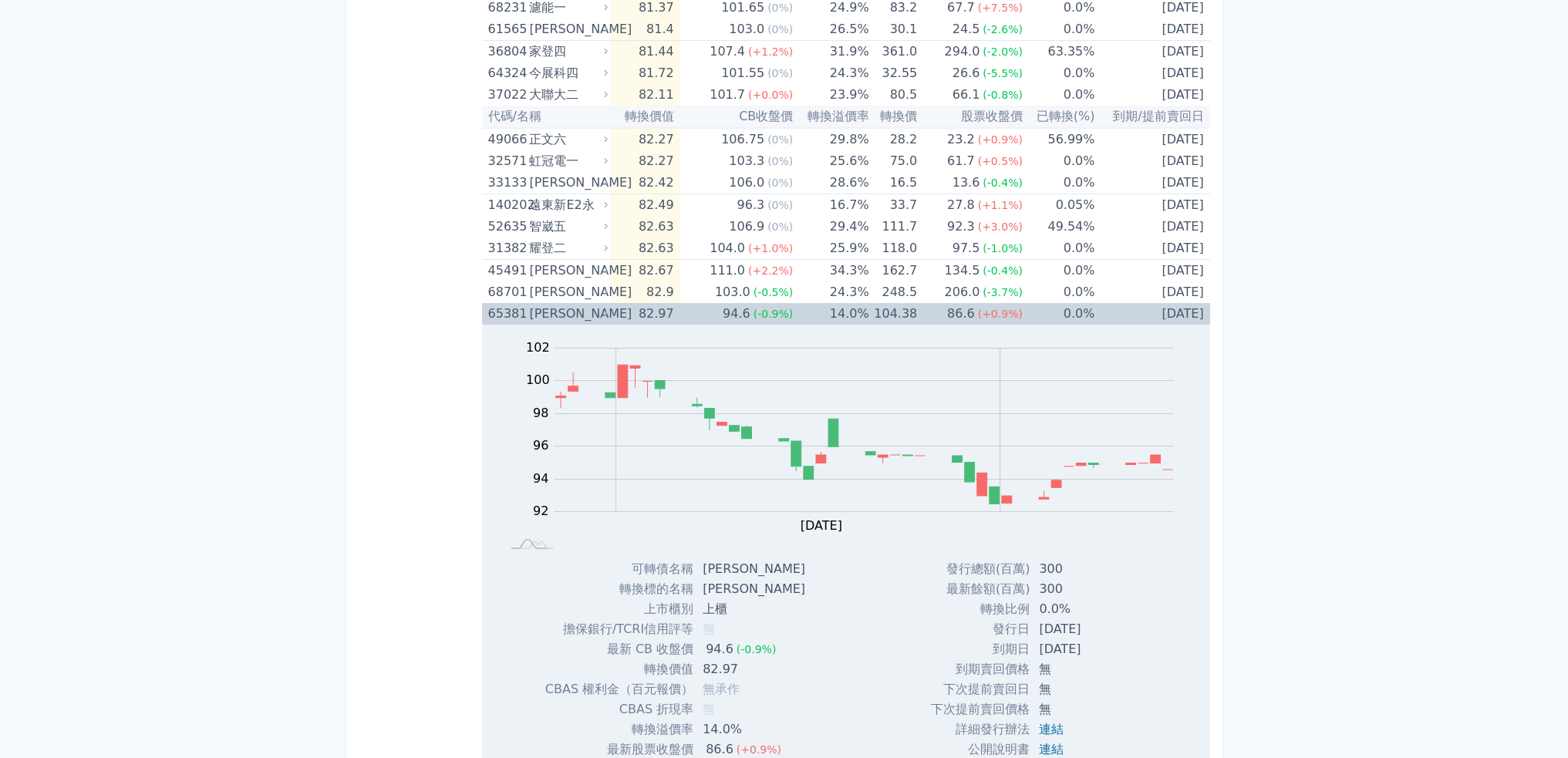
click at [723, 318] on td "94.6 (-0.9%)" at bounding box center [737, 314] width 113 height 22
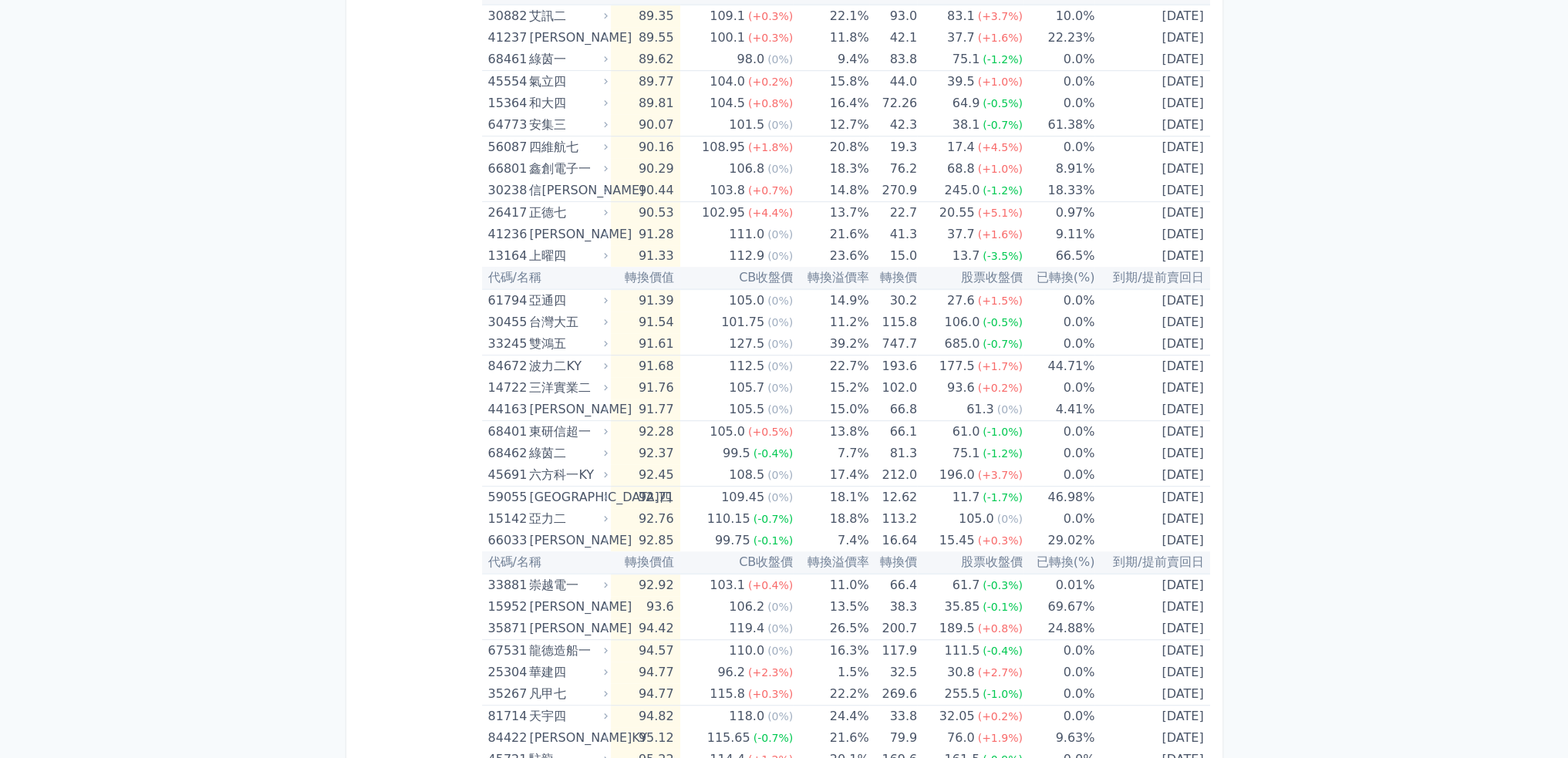
scroll to position [2160, 0]
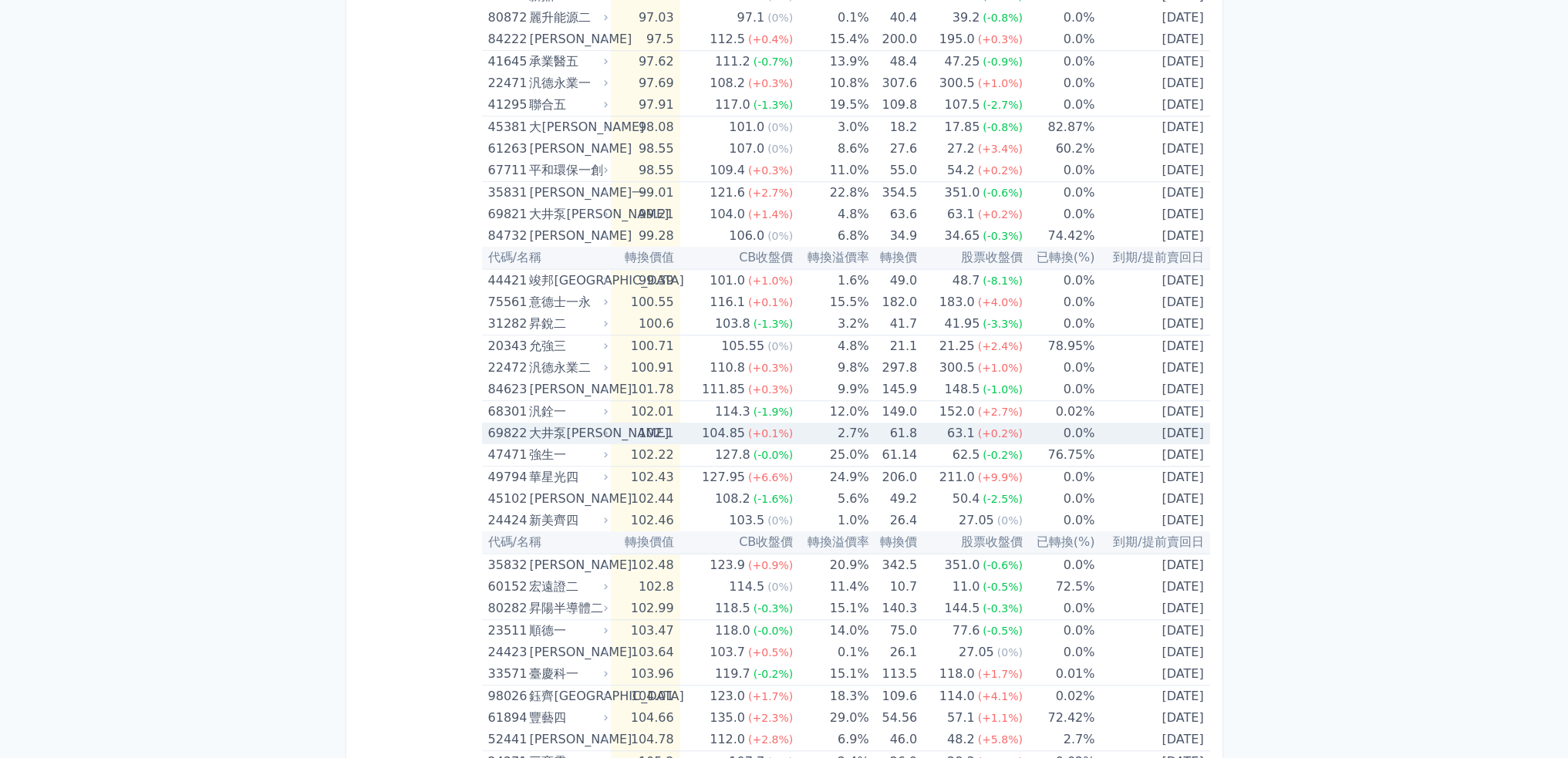
click at [722, 428] on div "104.85" at bounding box center [723, 433] width 49 height 22
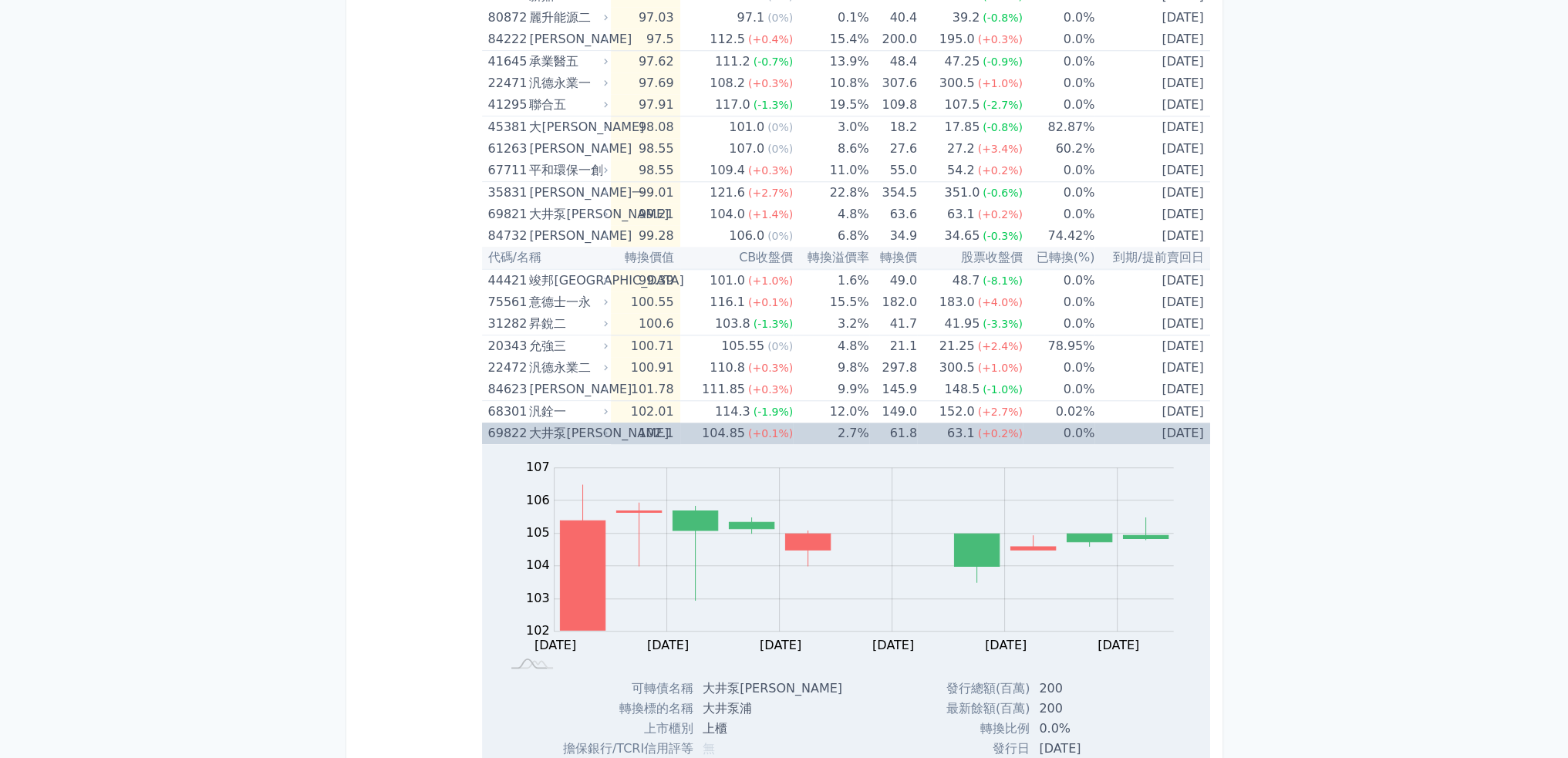
click at [680, 423] on td "102.1" at bounding box center [645, 433] width 68 height 22
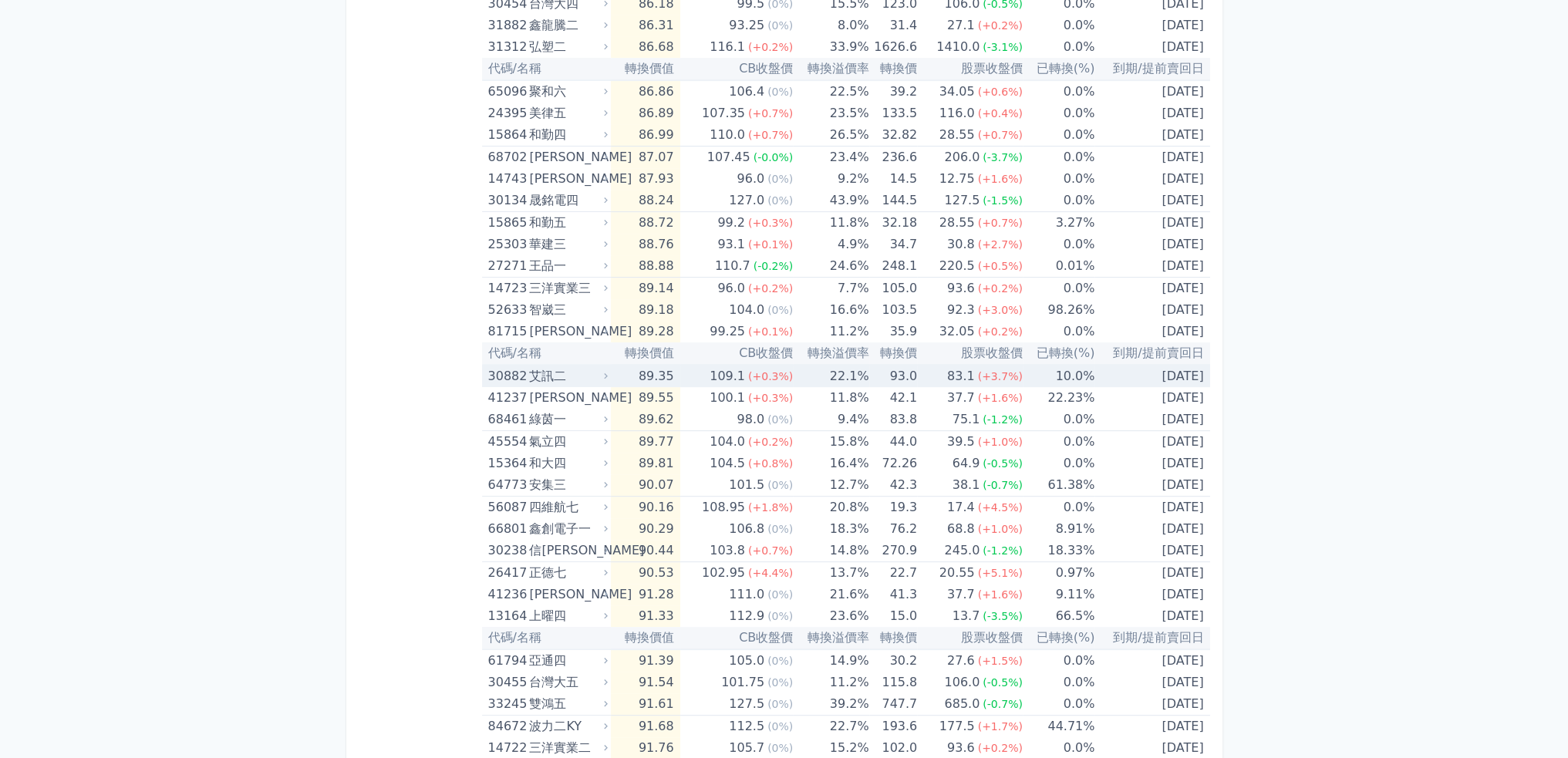
scroll to position [1234, 0]
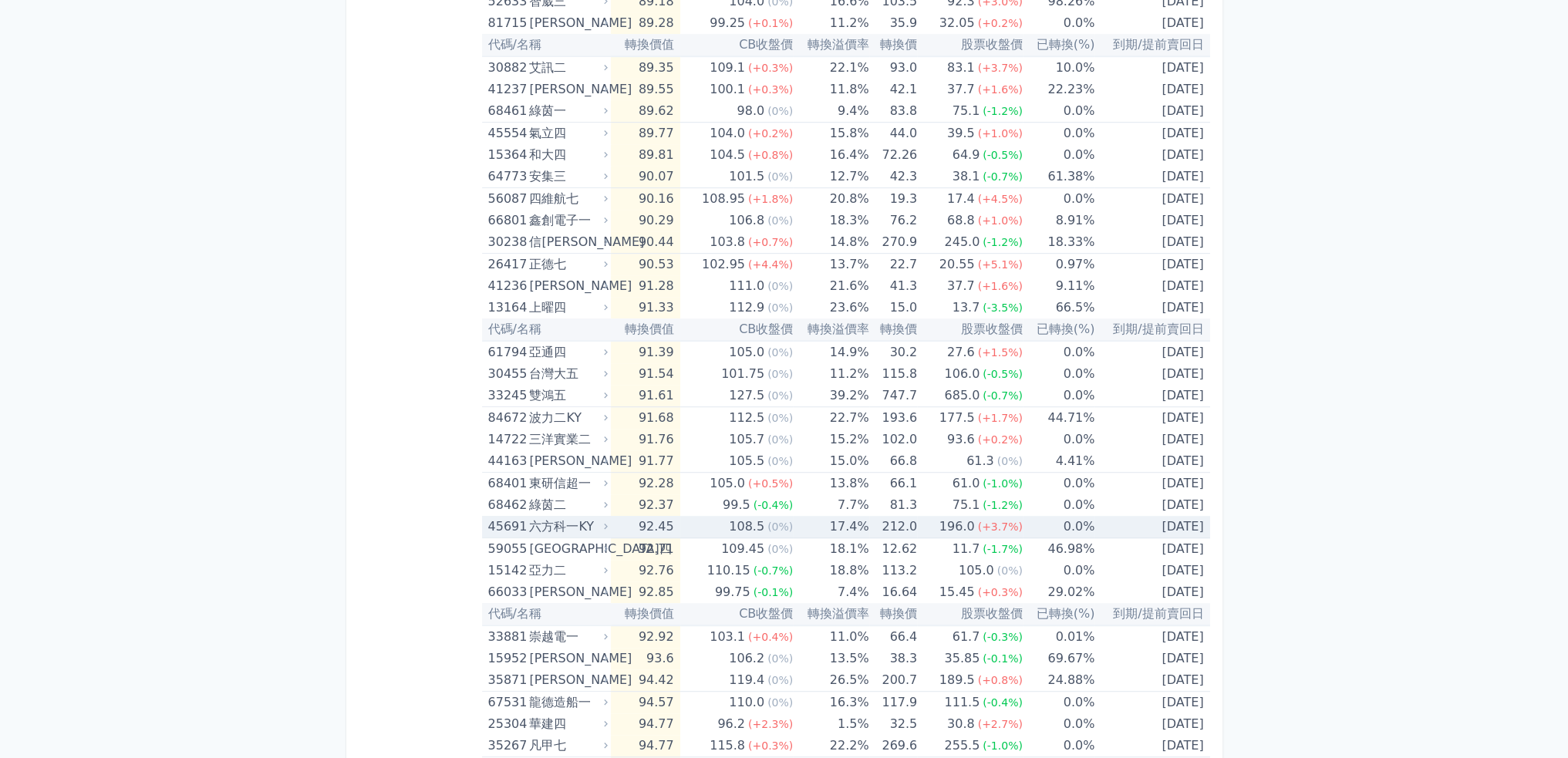
click at [822, 524] on td "17.4%" at bounding box center [830, 526] width 75 height 22
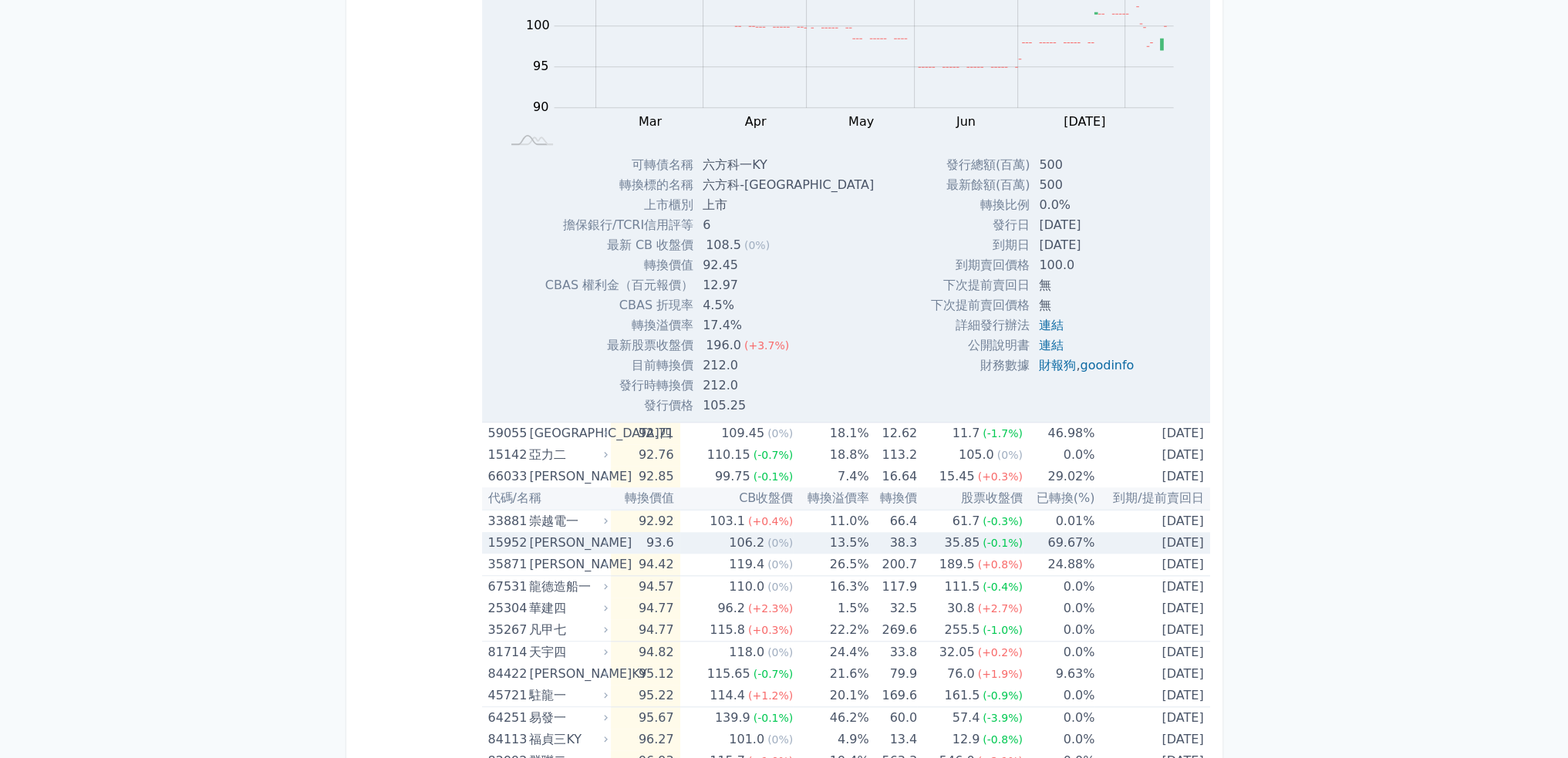
scroll to position [1543, 0]
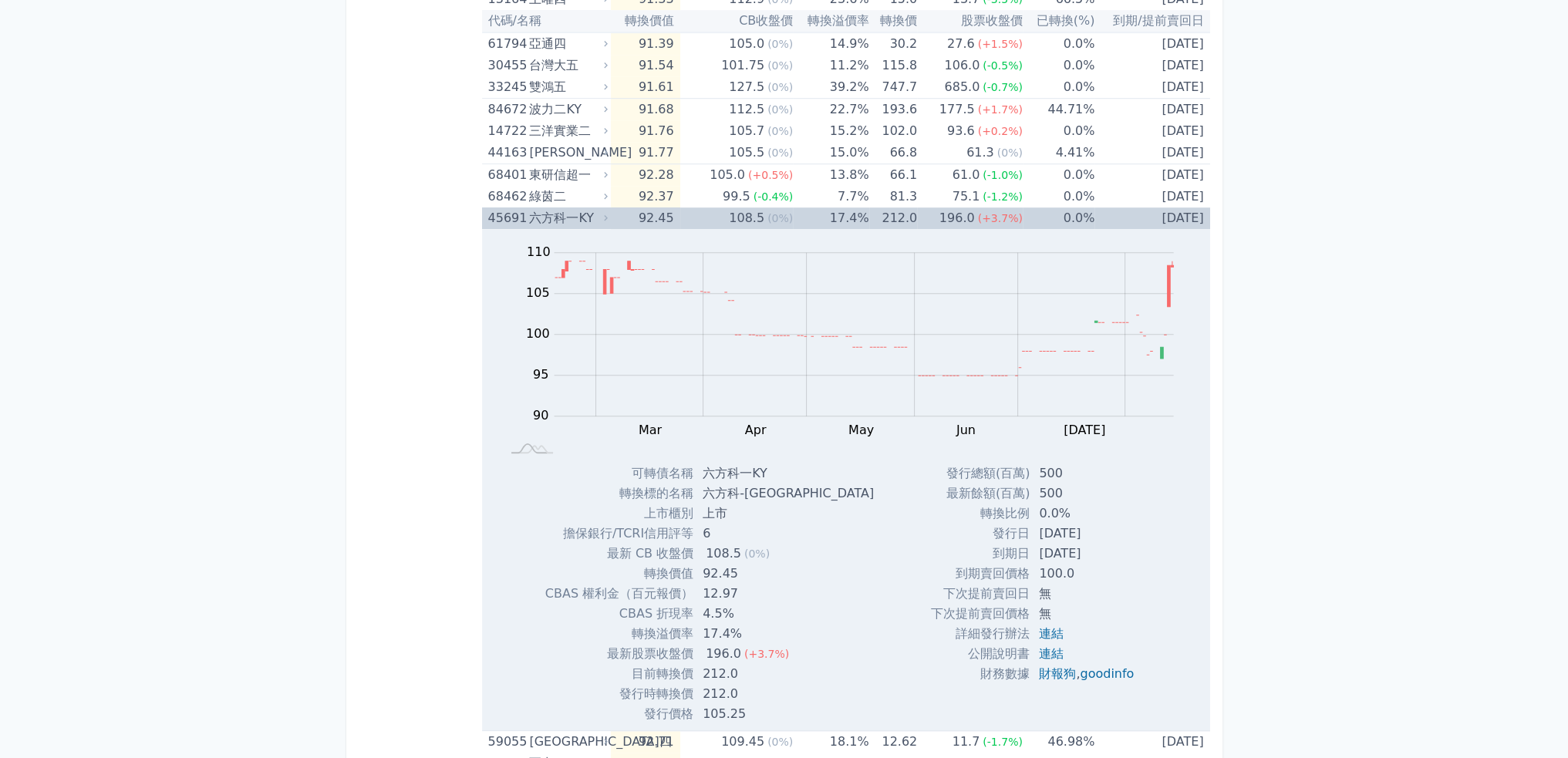
click at [626, 214] on td "92.45" at bounding box center [645, 218] width 68 height 22
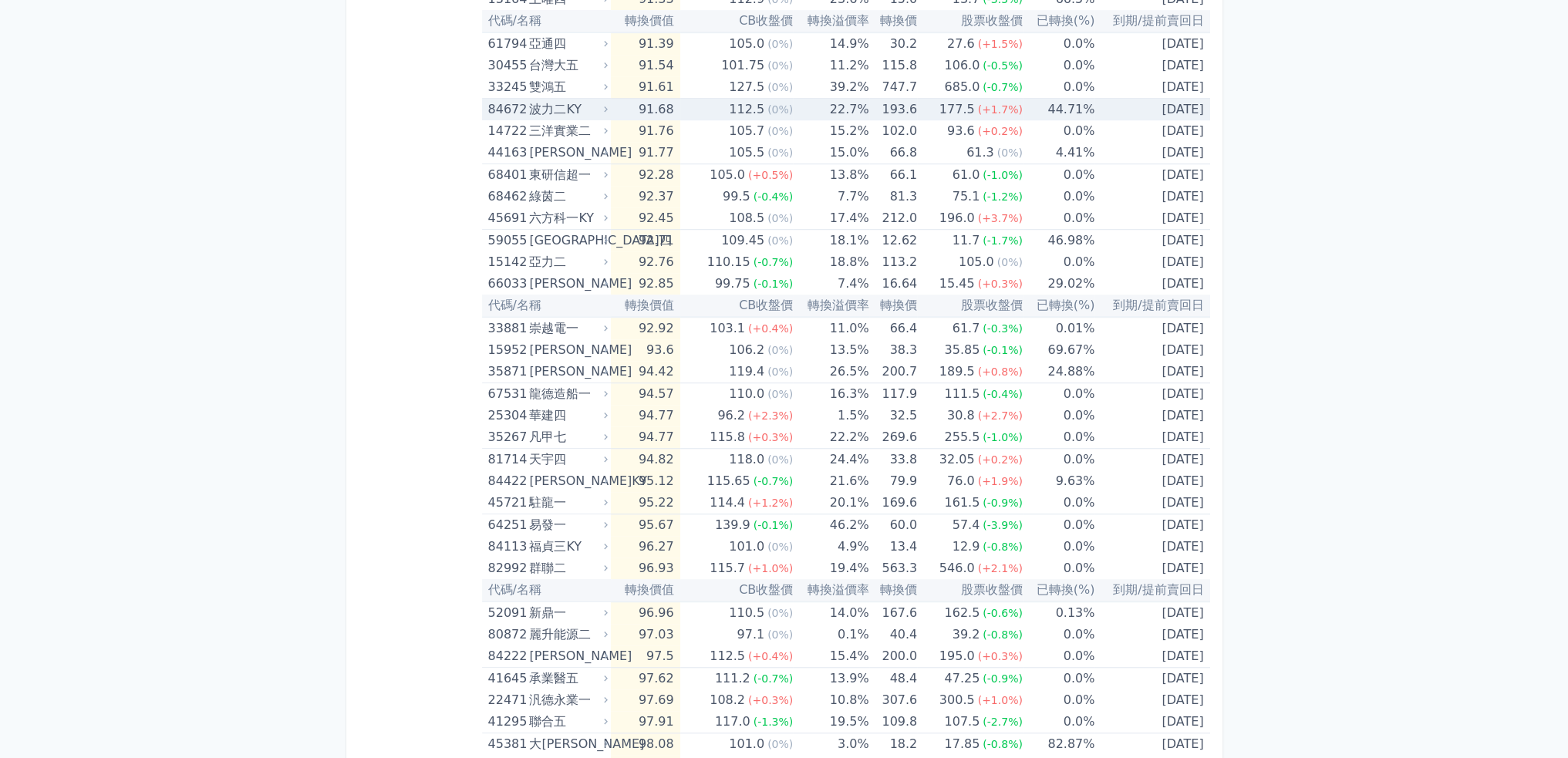
click at [677, 105] on td "91.68" at bounding box center [645, 110] width 68 height 22
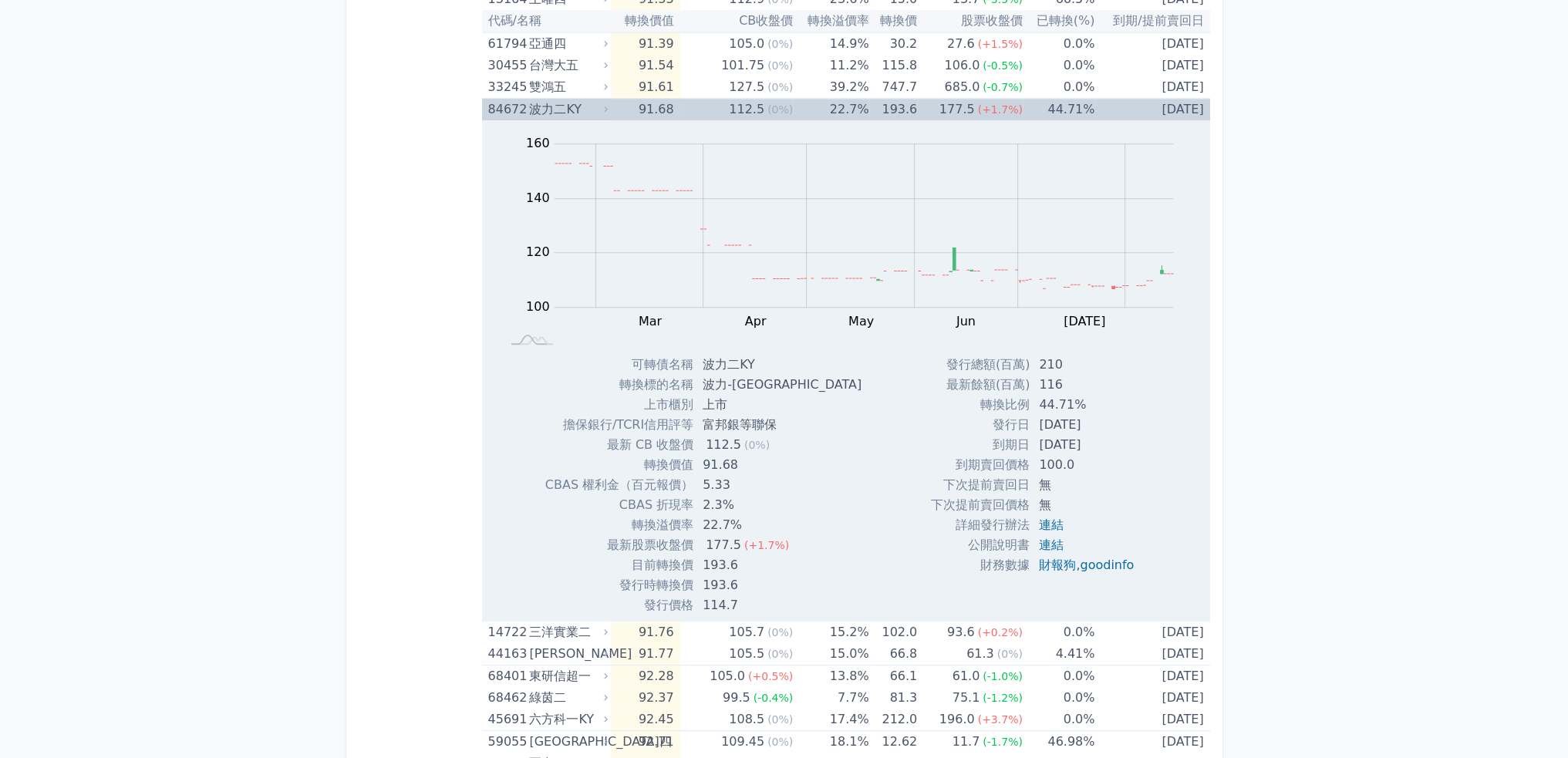
click at [623, 109] on td "91.68" at bounding box center [645, 110] width 68 height 22
